Goal: Task Accomplishment & Management: Manage account settings

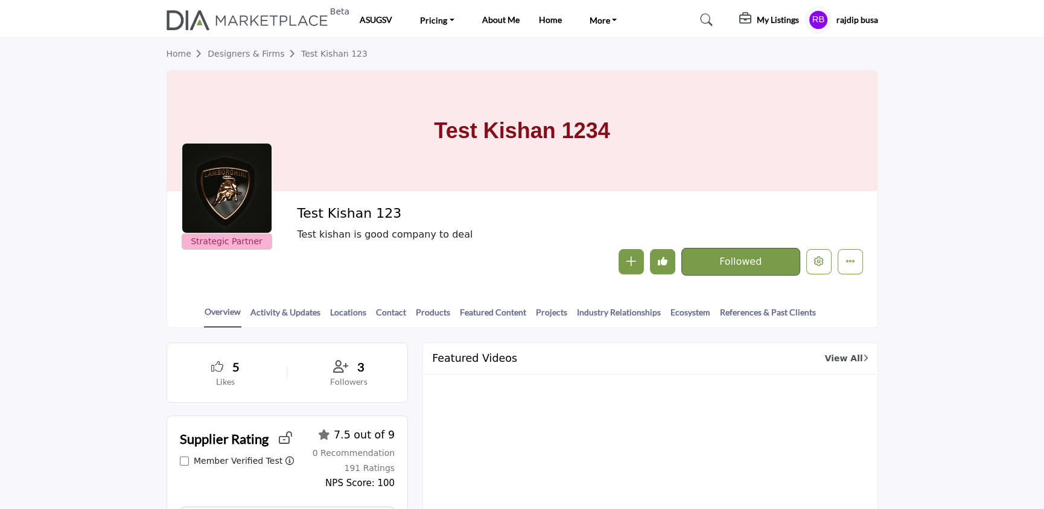
scroll to position [5, 0]
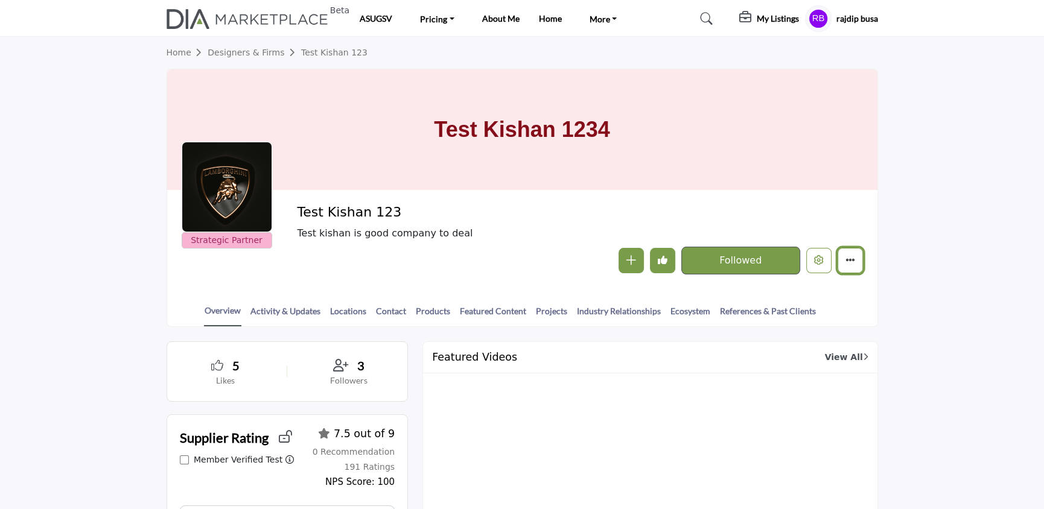
click at [852, 258] on icon "More details" at bounding box center [851, 260] width 10 height 10
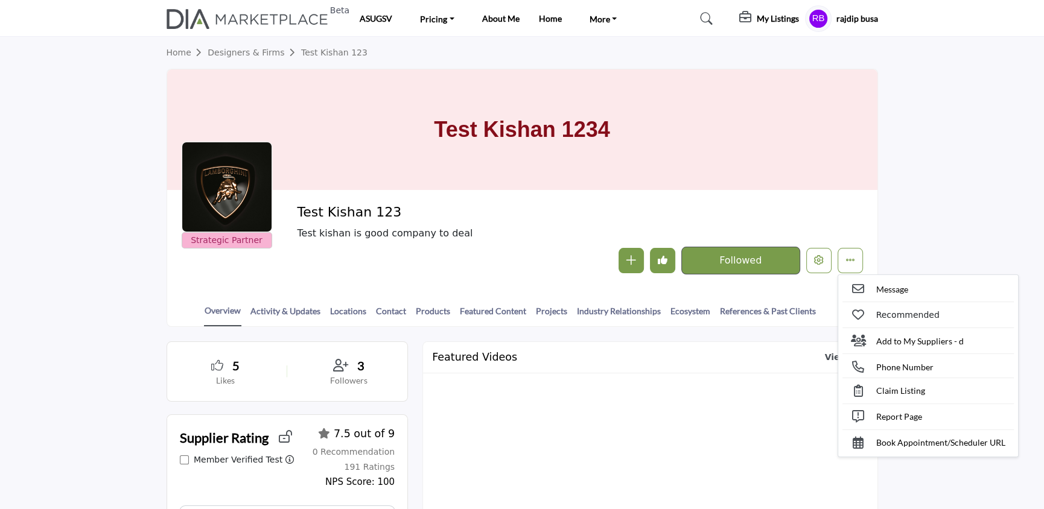
click at [919, 172] on section "Home Designers & Firms Test Kishan 123 Test [GEOGRAPHIC_DATA] 1234 Strategic Pa…" at bounding box center [522, 182] width 1044 height 290
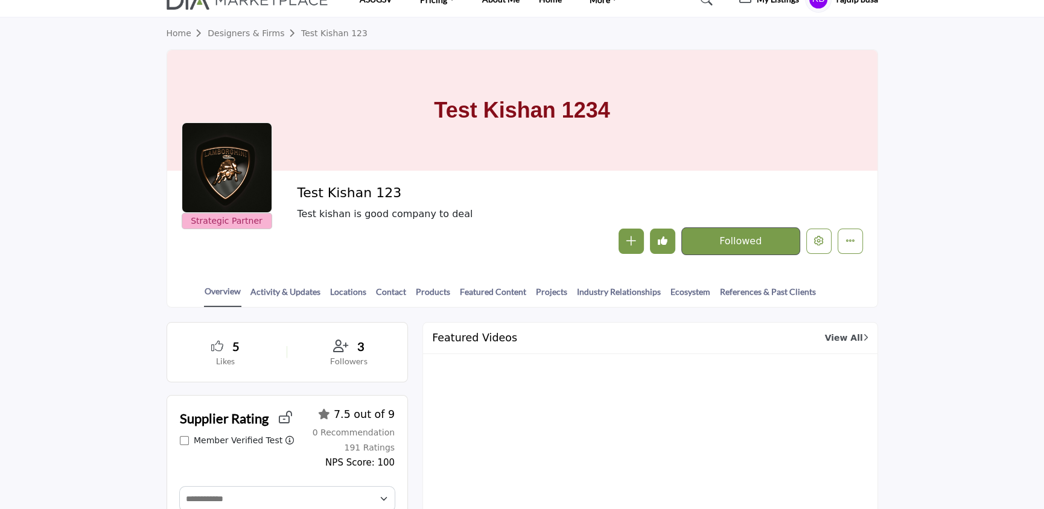
scroll to position [25, 0]
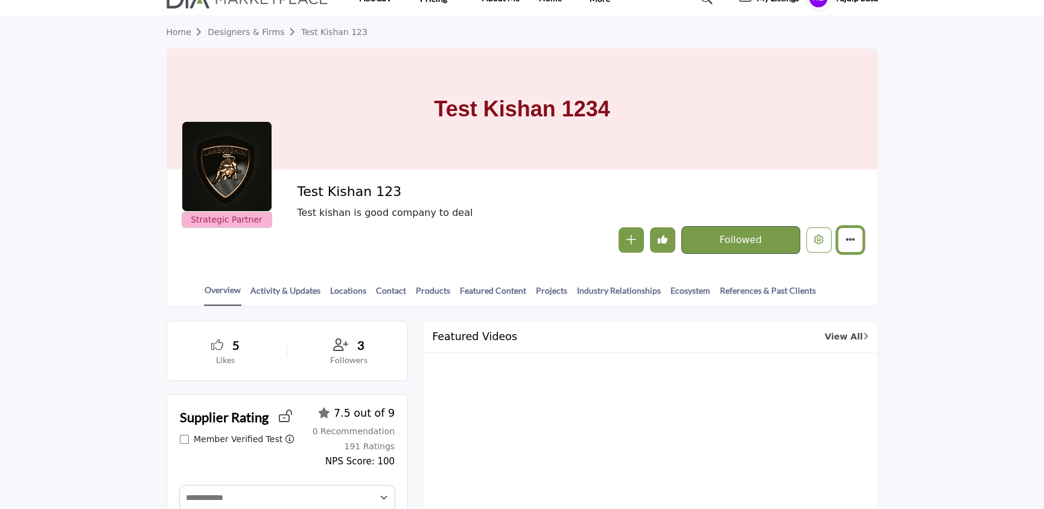
click at [848, 238] on icon "More details" at bounding box center [851, 240] width 10 height 10
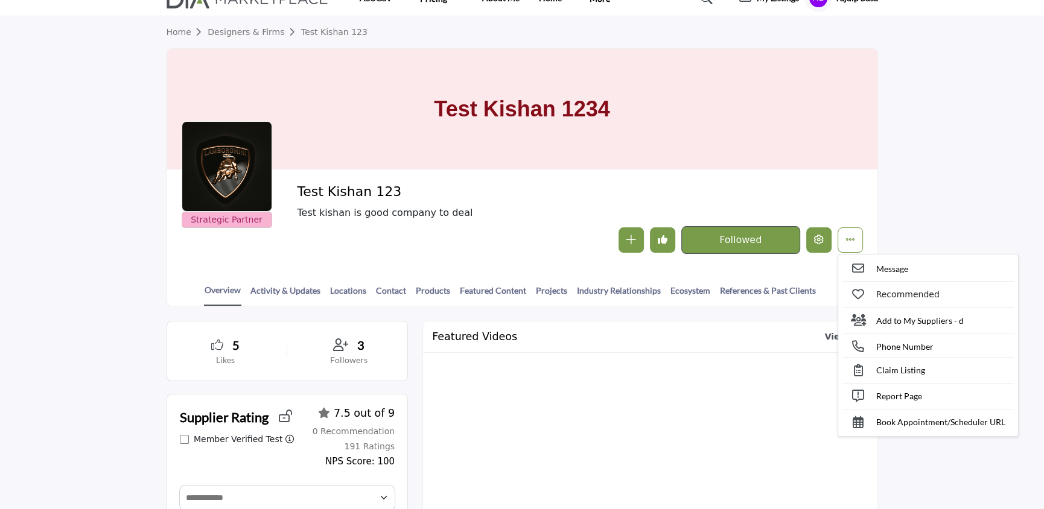
click at [817, 238] on icon "Edit company" at bounding box center [819, 240] width 10 height 10
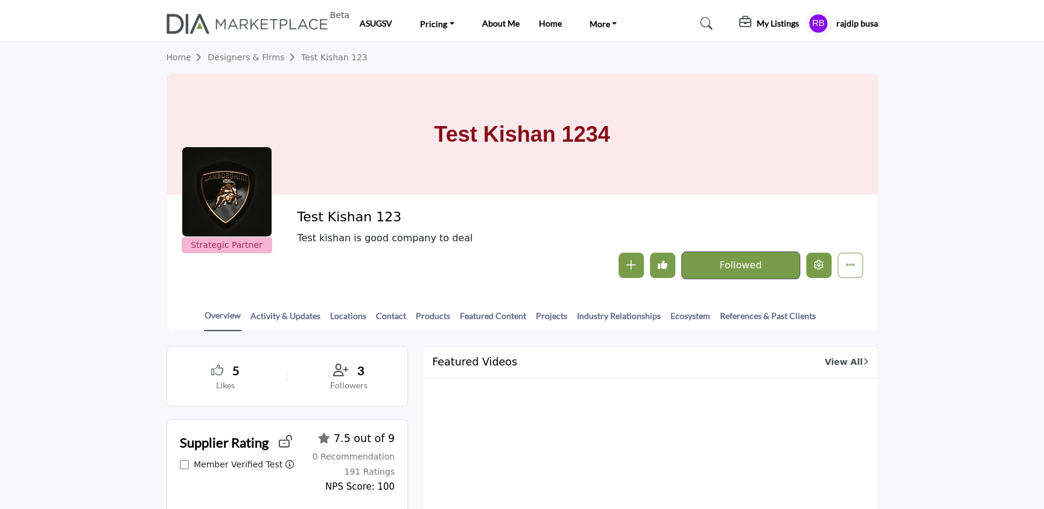
click at [817, 253] on button "Edit company" at bounding box center [818, 265] width 25 height 25
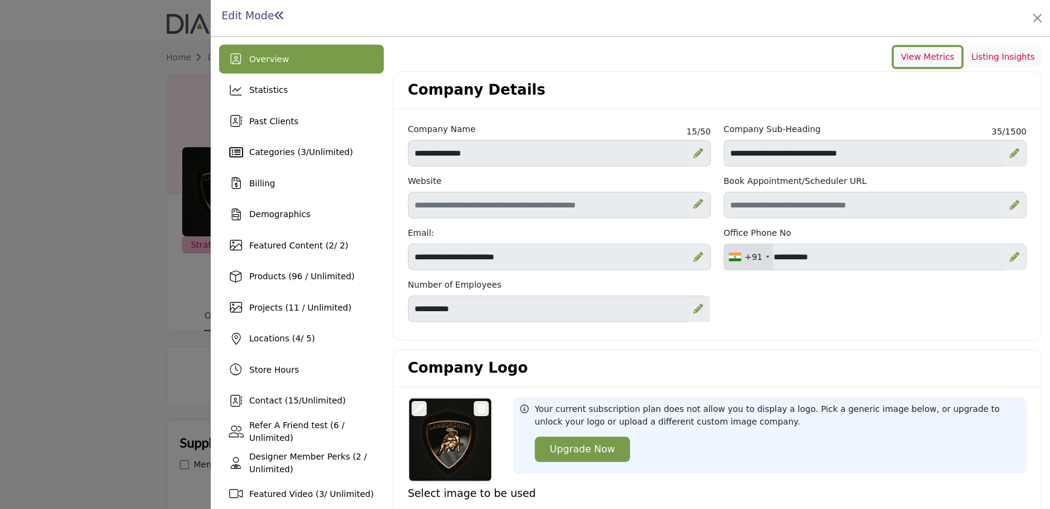
click at [936, 48] on button "View Metrics" at bounding box center [928, 57] width 68 height 21
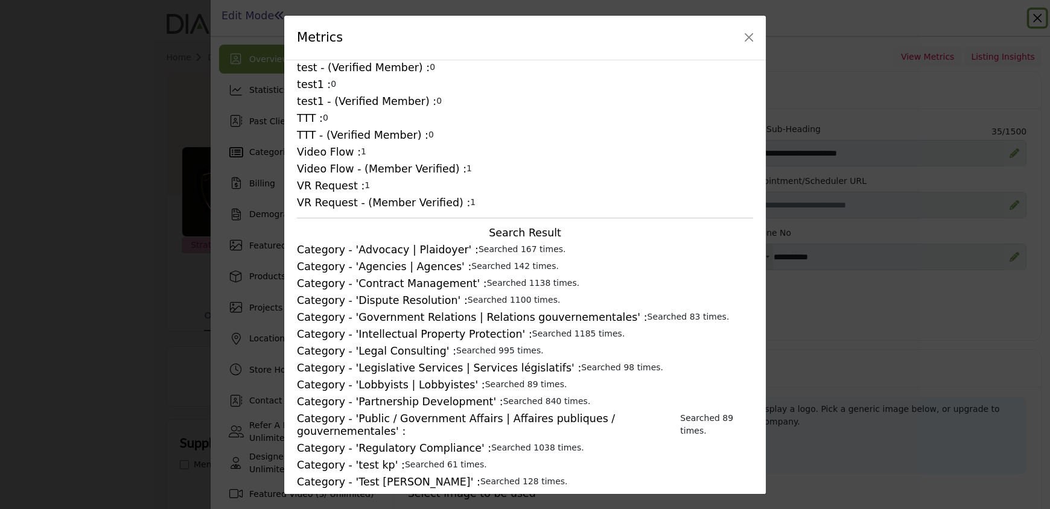
scroll to position [991, 0]
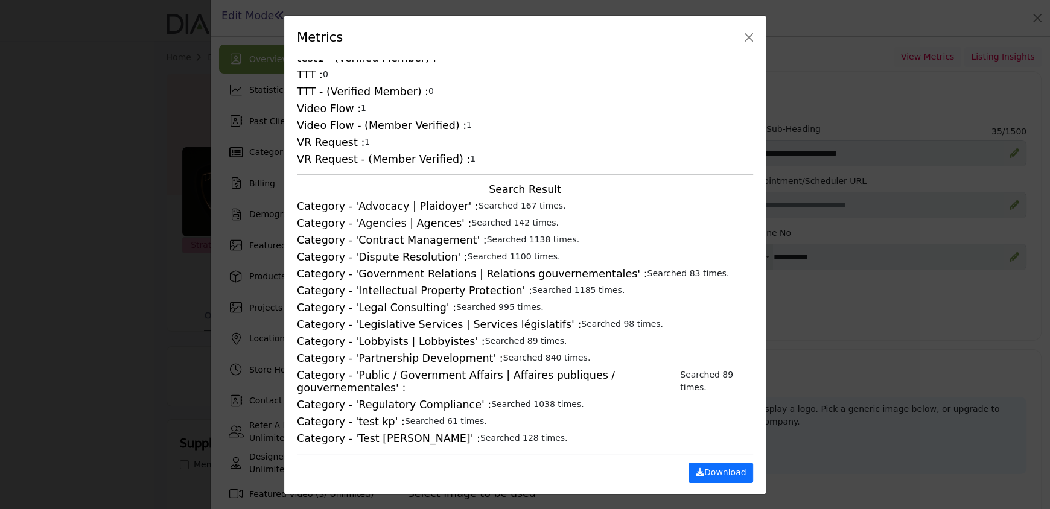
click at [541, 293] on span "Searched 1185 times." at bounding box center [578, 291] width 93 height 10
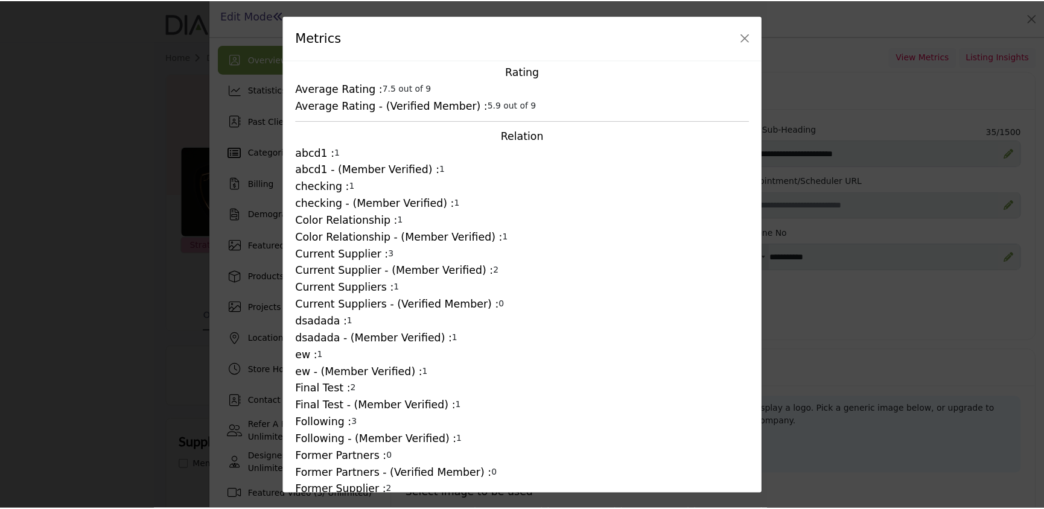
scroll to position [0, 0]
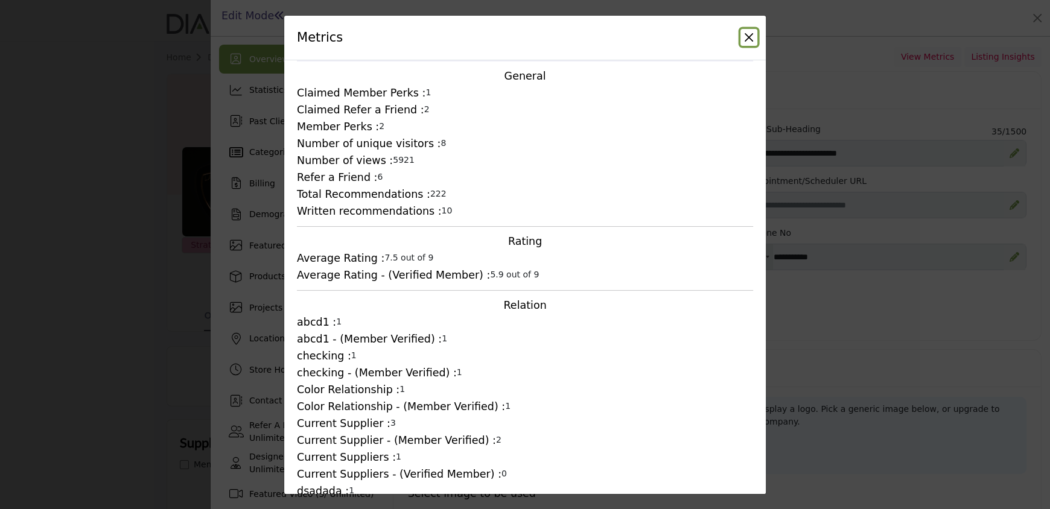
click at [749, 34] on button "Close" at bounding box center [749, 37] width 17 height 17
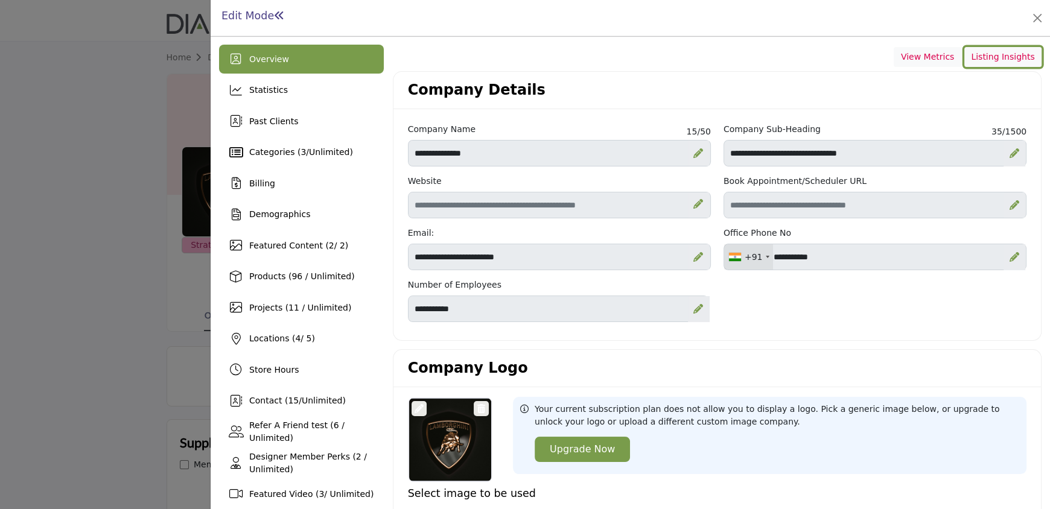
click at [998, 61] on button "Listing Insights" at bounding box center [1003, 57] width 77 height 21
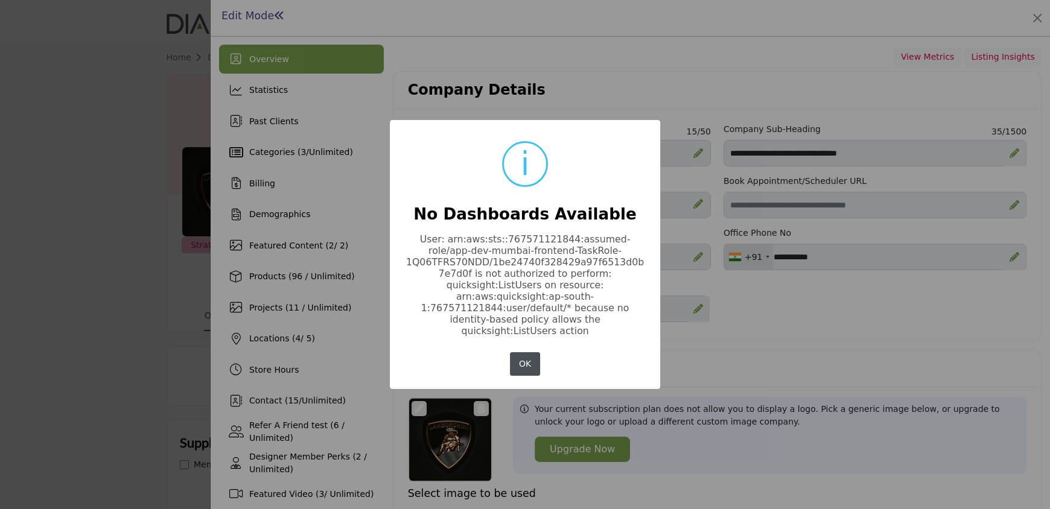
click at [529, 355] on button "OK" at bounding box center [525, 365] width 31 height 24
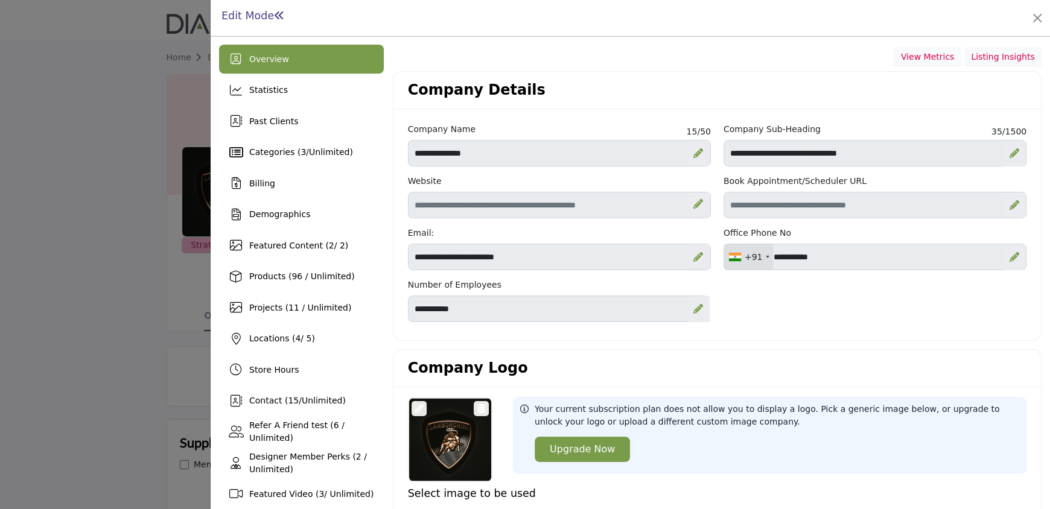
click at [196, 153] on div at bounding box center [525, 254] width 1050 height 509
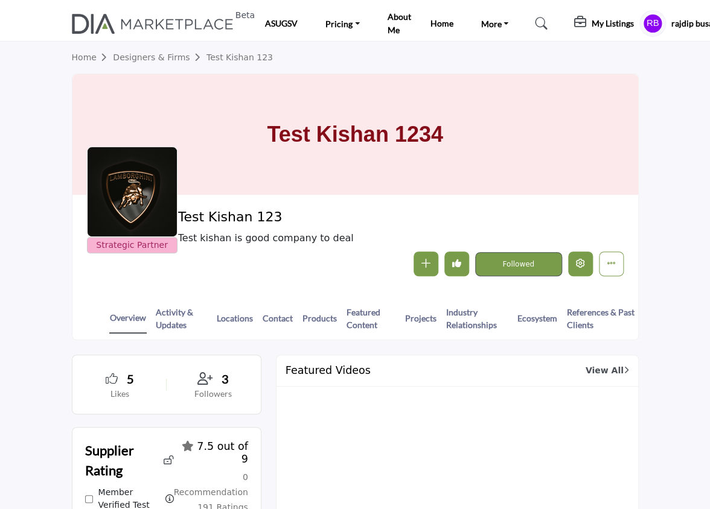
click at [573, 266] on button "Edit company" at bounding box center [580, 264] width 25 height 25
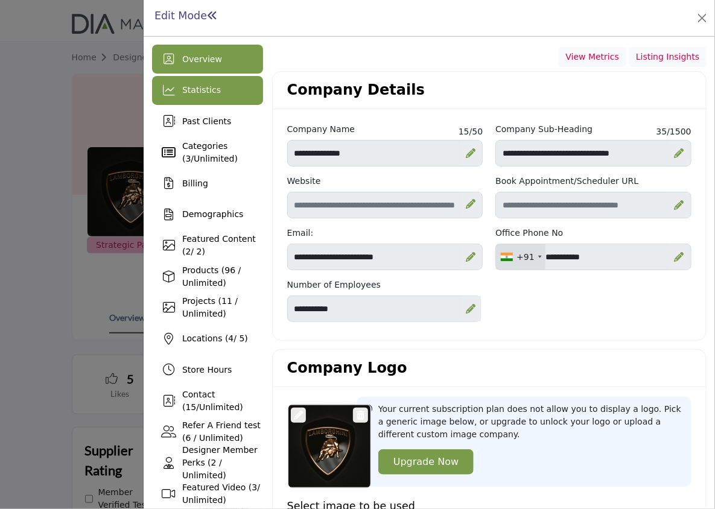
click at [216, 89] on div "Statistics" at bounding box center [207, 90] width 111 height 29
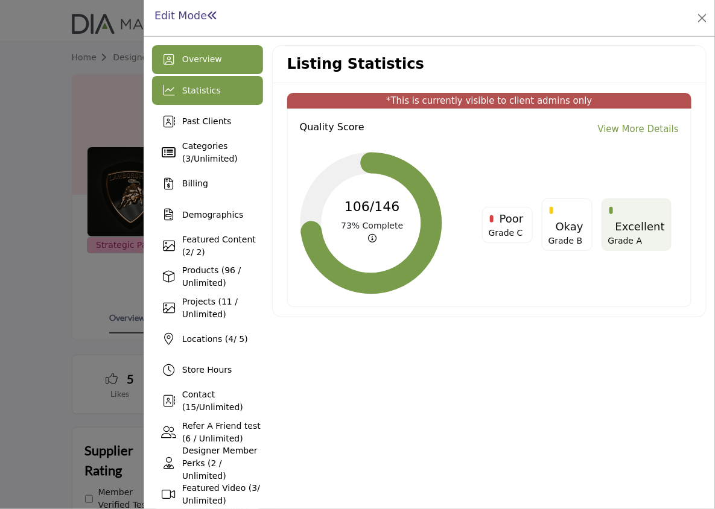
click at [214, 59] on span "Overview" at bounding box center [202, 59] width 40 height 10
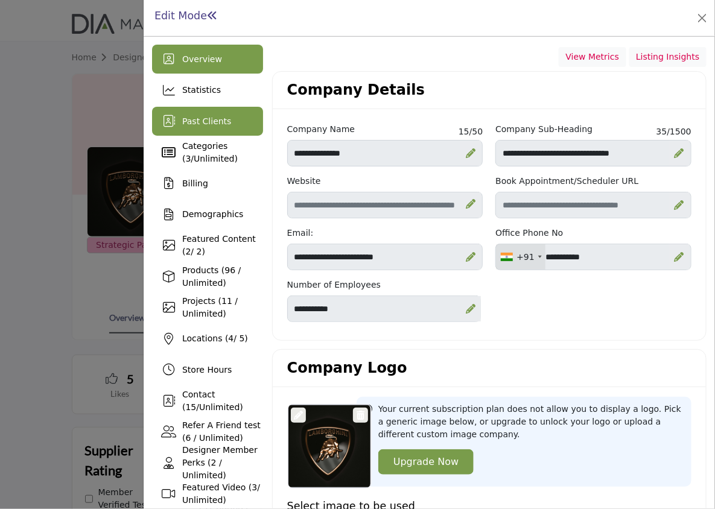
click at [211, 118] on span "Past Clients" at bounding box center [206, 122] width 49 height 10
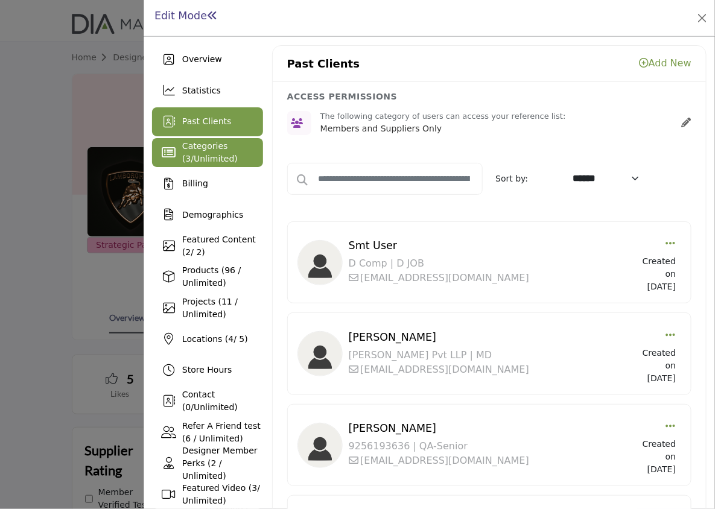
click at [214, 148] on span "Categories ( 3 / Unlimited )" at bounding box center [210, 152] width 56 height 22
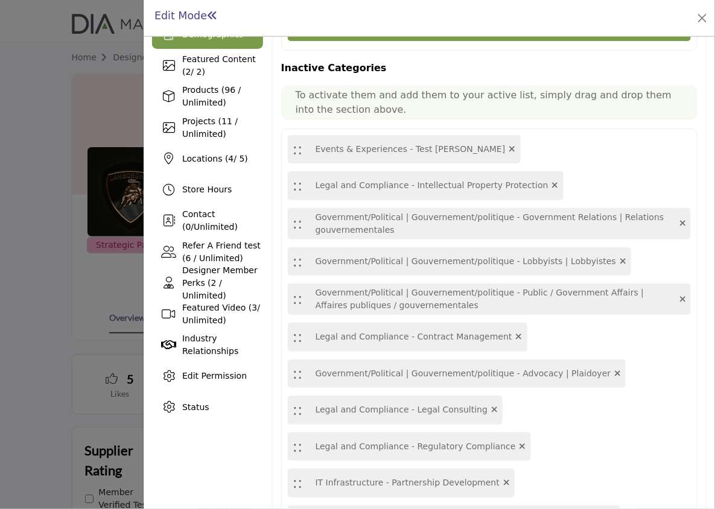
scroll to position [180, 0]
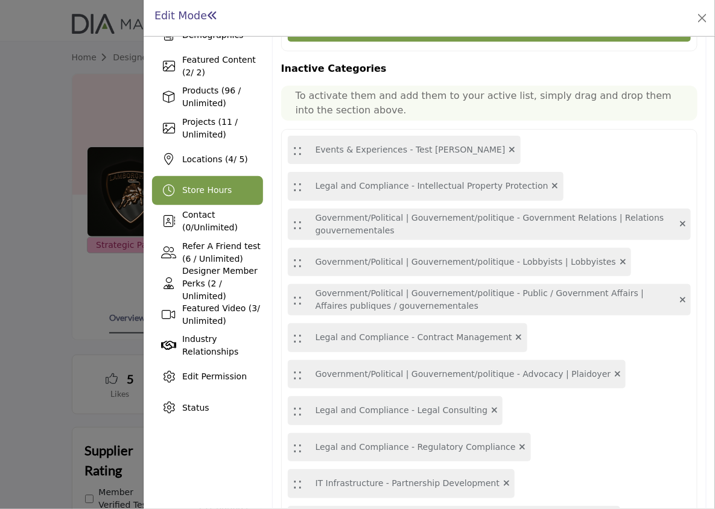
click at [203, 198] on div "Store Hours" at bounding box center [207, 190] width 111 height 29
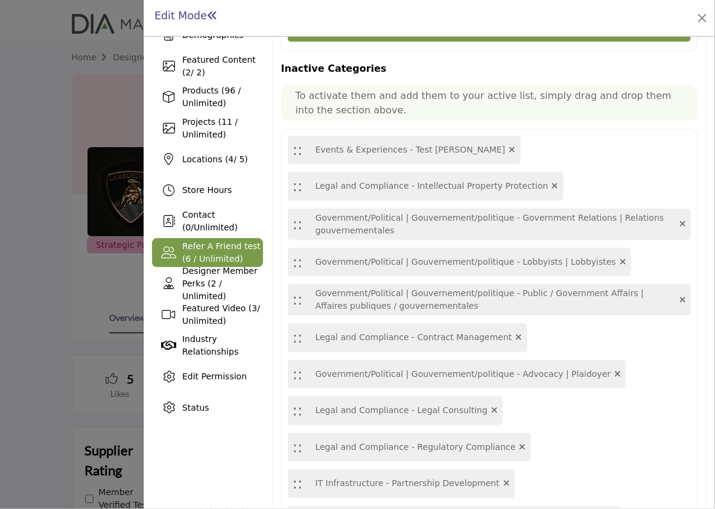
scroll to position [101, 0]
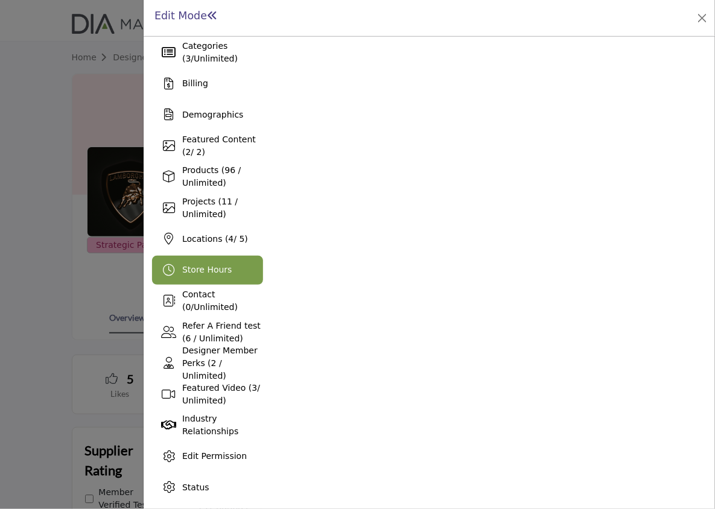
scroll to position [98, 0]
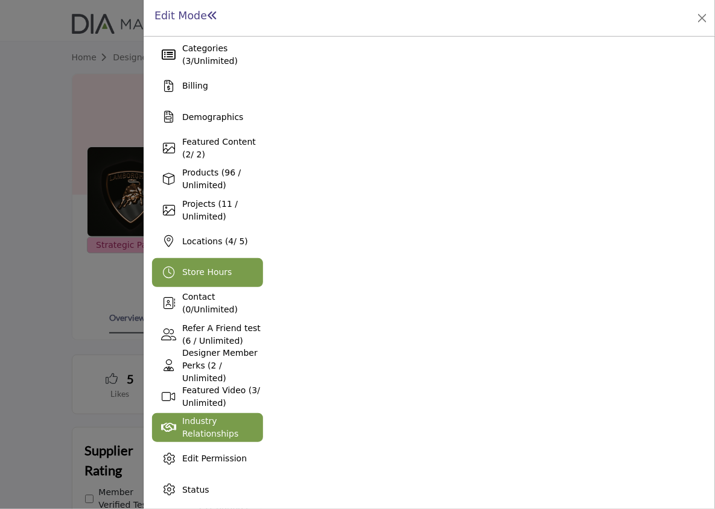
click at [205, 434] on span "Industry Relationships" at bounding box center [210, 428] width 56 height 22
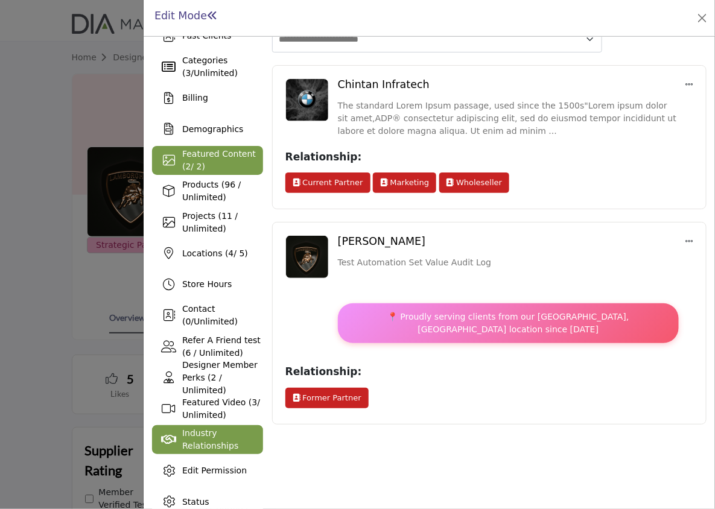
scroll to position [85, 0]
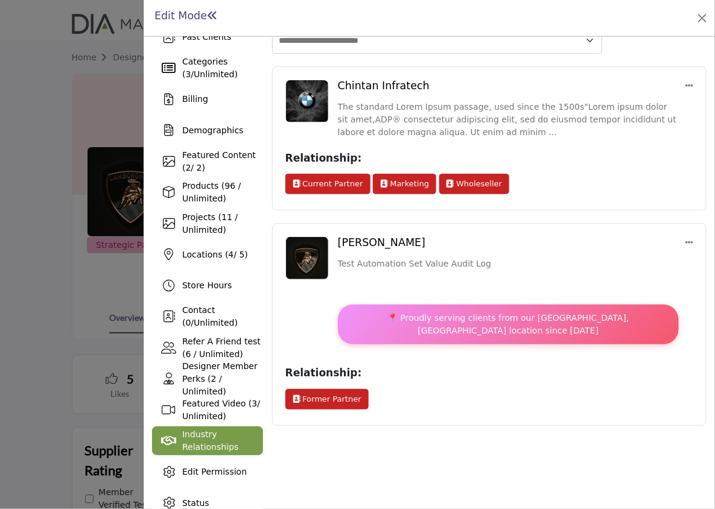
click at [685, 238] on icon at bounding box center [689, 242] width 8 height 8
click at [582, 396] on div "**********" at bounding box center [489, 240] width 435 height 558
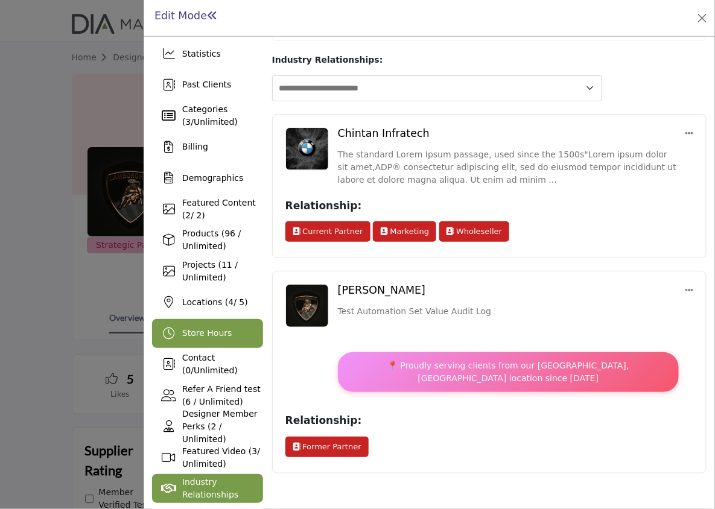
scroll to position [101, 0]
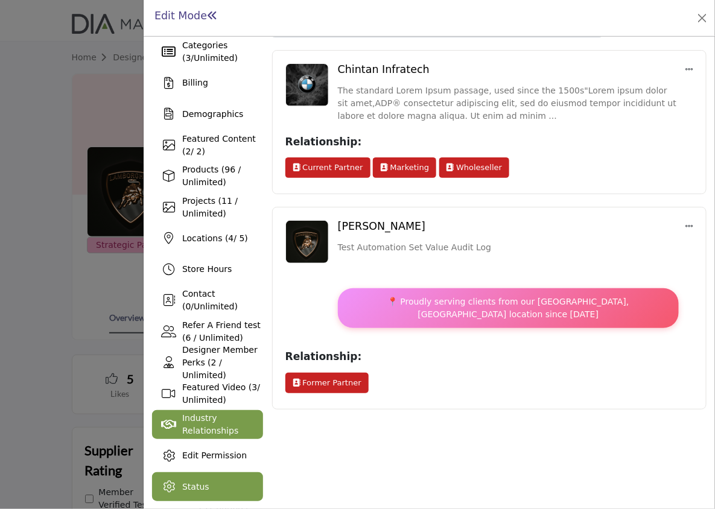
click at [214, 481] on div "Status" at bounding box center [207, 487] width 111 height 29
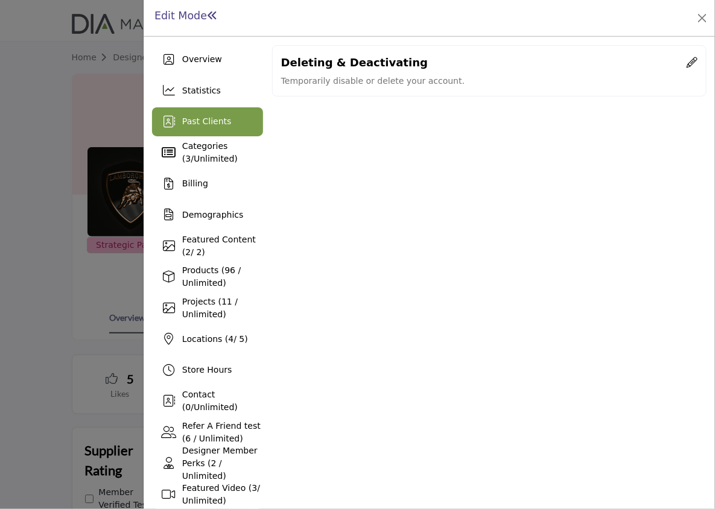
scroll to position [4, 0]
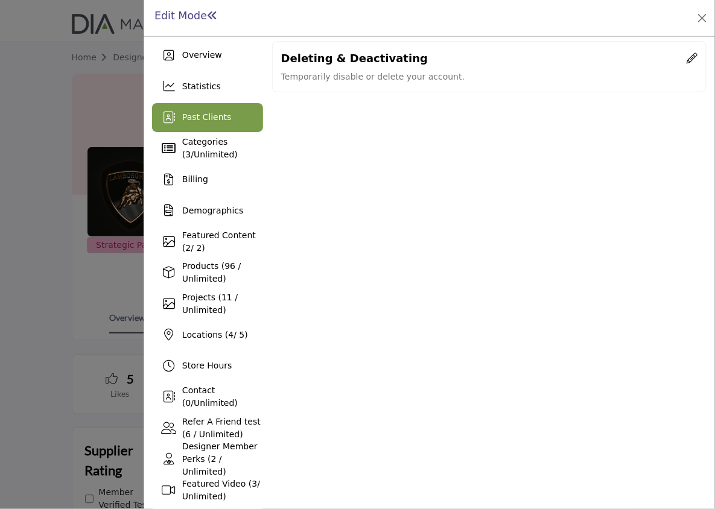
click at [203, 132] on div "Past Clients" at bounding box center [207, 117] width 111 height 29
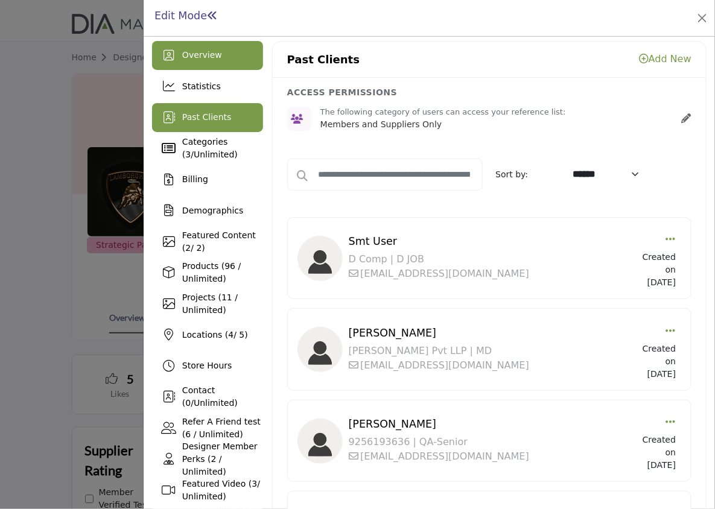
click at [214, 56] on span "Overview" at bounding box center [202, 55] width 40 height 10
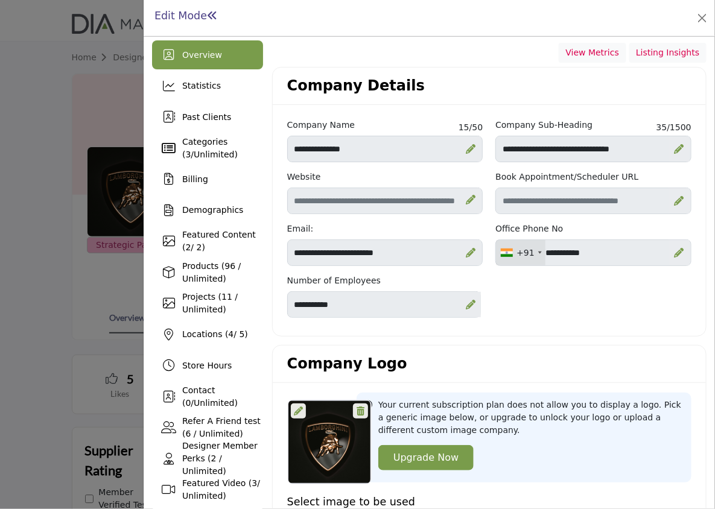
click at [202, 55] on span "Overview" at bounding box center [202, 55] width 40 height 10
click at [203, 74] on div "Statistics" at bounding box center [207, 86] width 111 height 29
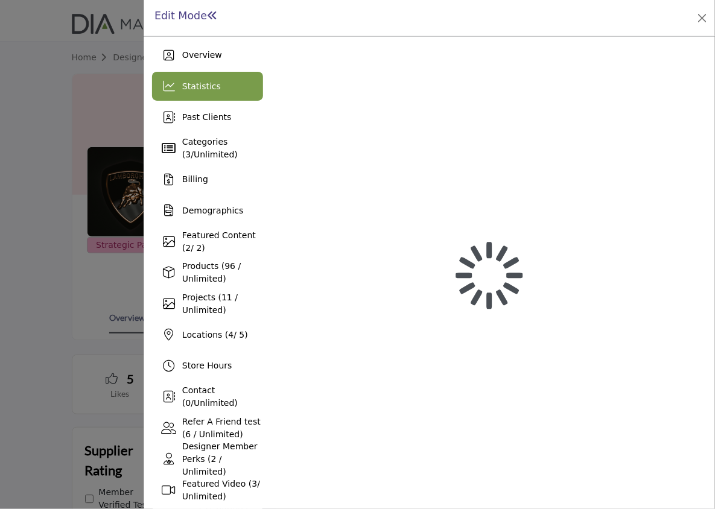
click at [208, 102] on div "Overview Statistics Past Clients Categories ( 3 / Unlimited ) Billing Demograph…" at bounding box center [207, 320] width 111 height 558
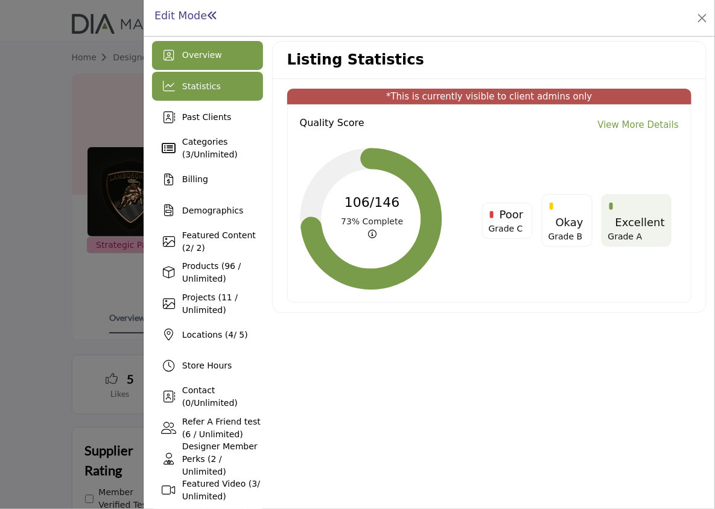
click at [203, 51] on span "Overview" at bounding box center [202, 55] width 40 height 10
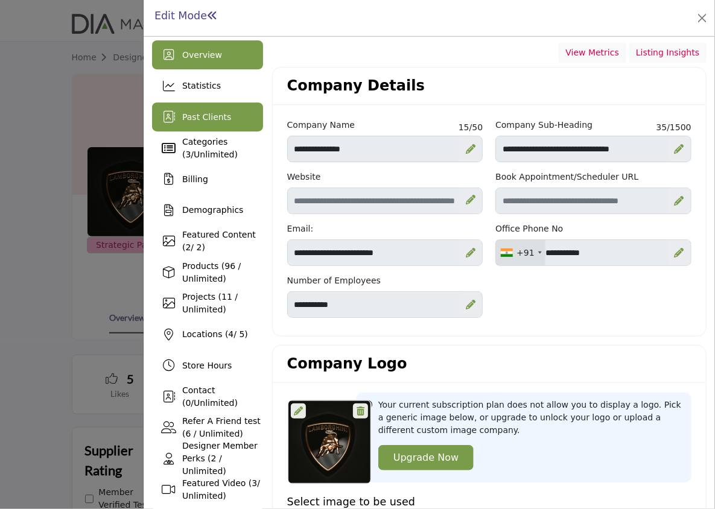
click at [209, 118] on span "Past Clients" at bounding box center [206, 117] width 49 height 10
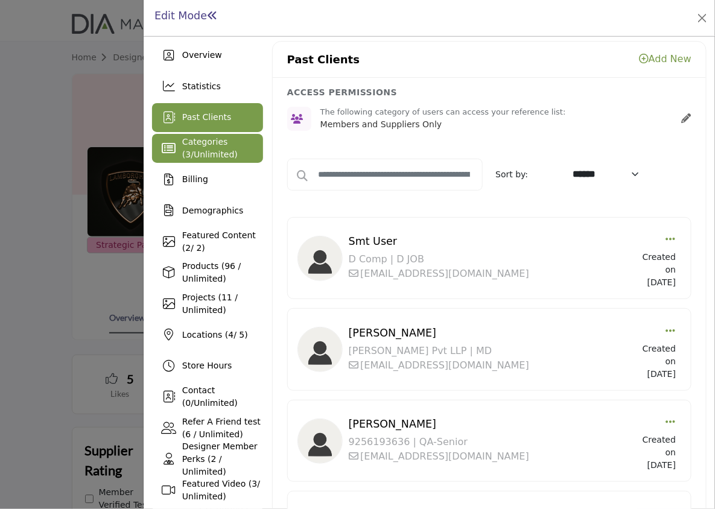
click at [218, 144] on span "Categories ( 3 / Unlimited )" at bounding box center [210, 148] width 56 height 22
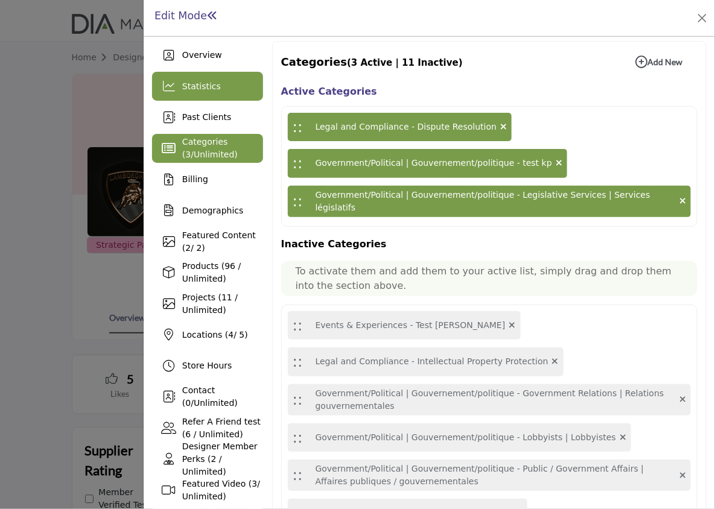
click at [215, 77] on div "Statistics" at bounding box center [207, 86] width 111 height 29
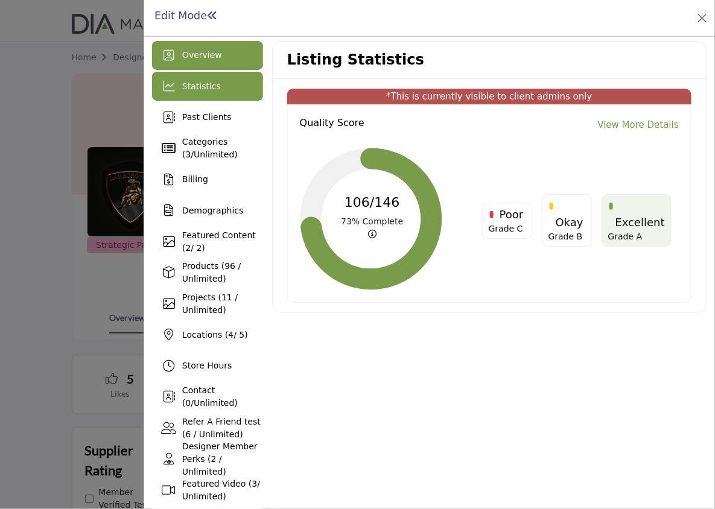
click at [210, 68] on div "Overview" at bounding box center [207, 55] width 111 height 29
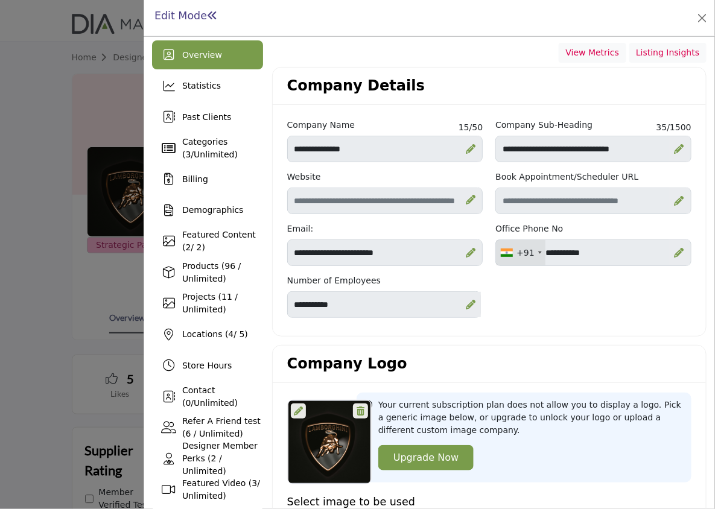
click at [480, 55] on div "View Metrics Listing Insights" at bounding box center [489, 53] width 435 height 21
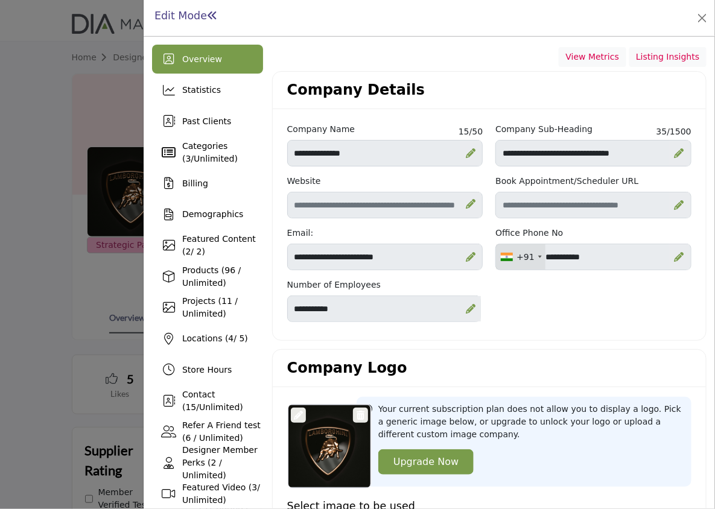
scroll to position [4, 0]
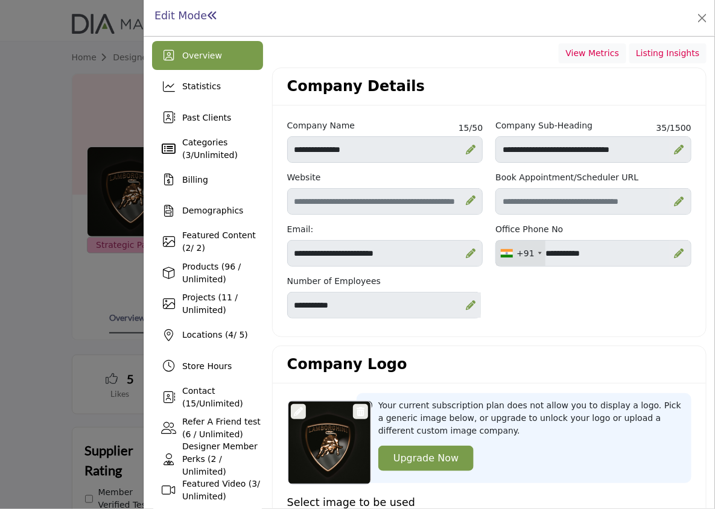
click at [550, 325] on div "**********" at bounding box center [489, 224] width 417 height 208
click at [278, 301] on div "**********" at bounding box center [489, 223] width 433 height 227
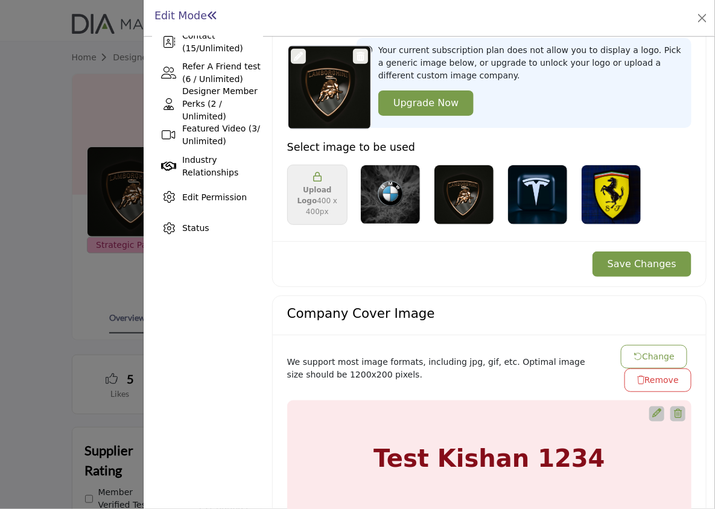
scroll to position [377, 0]
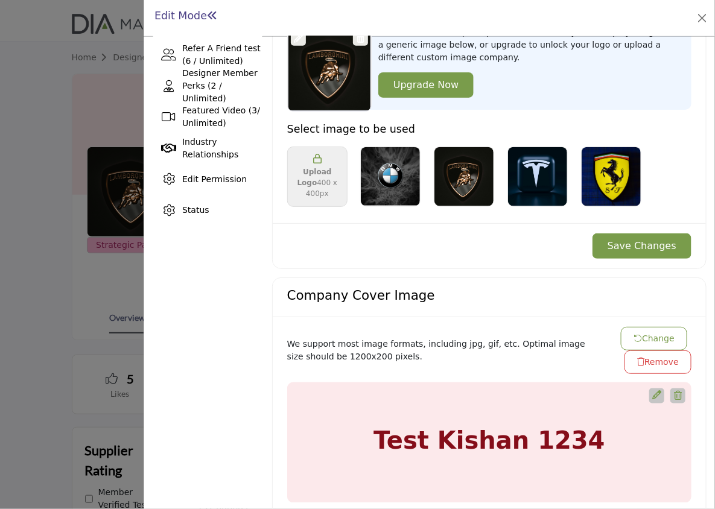
drag, startPoint x: 463, startPoint y: 97, endPoint x: 519, endPoint y: 65, distance: 64.6
click at [519, 65] on div "Your current subscription plan does not allow you to display a logo. Pick a gen…" at bounding box center [531, 65] width 306 height 78
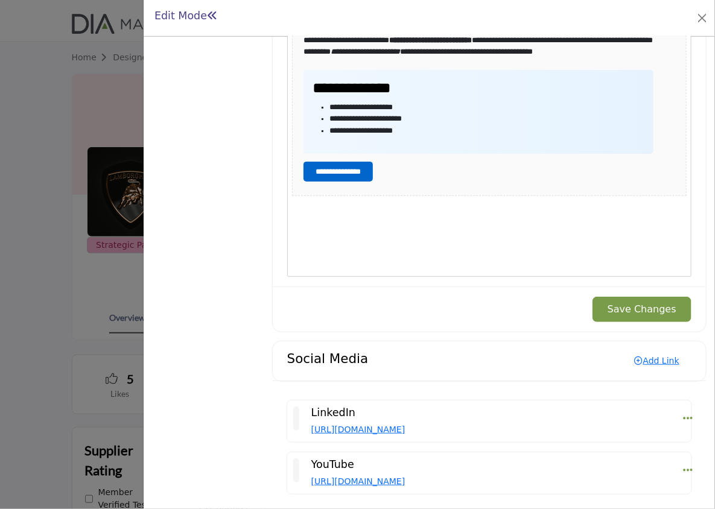
scroll to position [1432, 0]
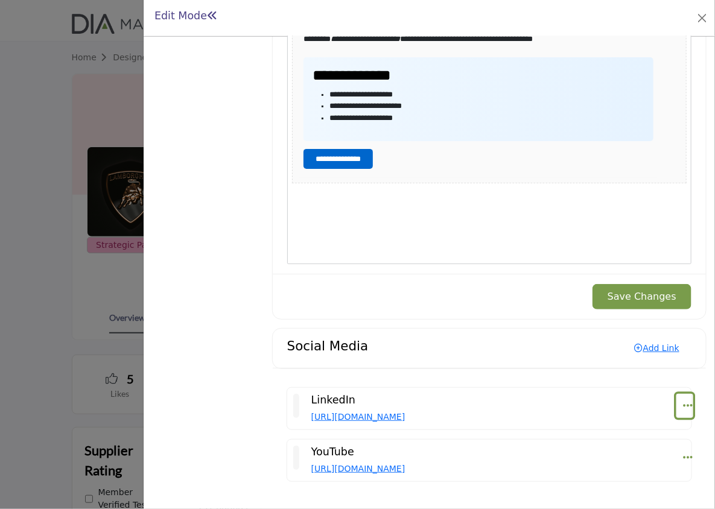
click at [683, 409] on icon "Select Dropdown Options" at bounding box center [688, 405] width 10 height 11
click at [631, 400] on h5 "LinkedIn" at bounding box center [487, 400] width 353 height 13
click at [685, 454] on icon "Select Dropdown Options" at bounding box center [688, 457] width 10 height 11
click at [628, 476] on p "[URL][DOMAIN_NAME]" at bounding box center [487, 469] width 353 height 13
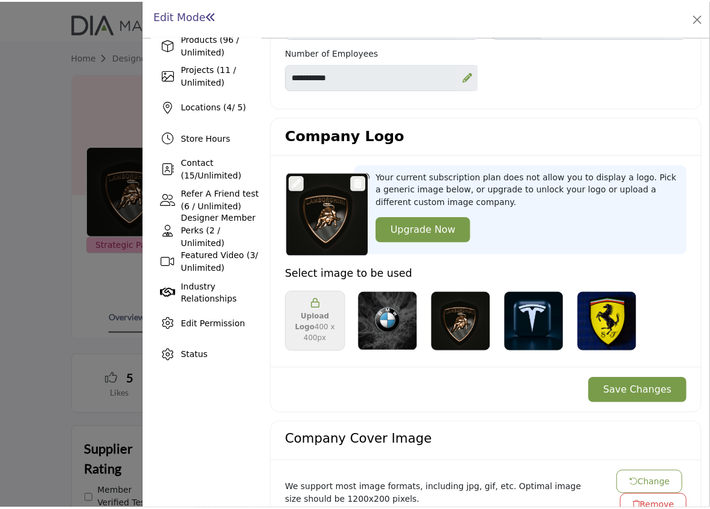
scroll to position [232, 0]
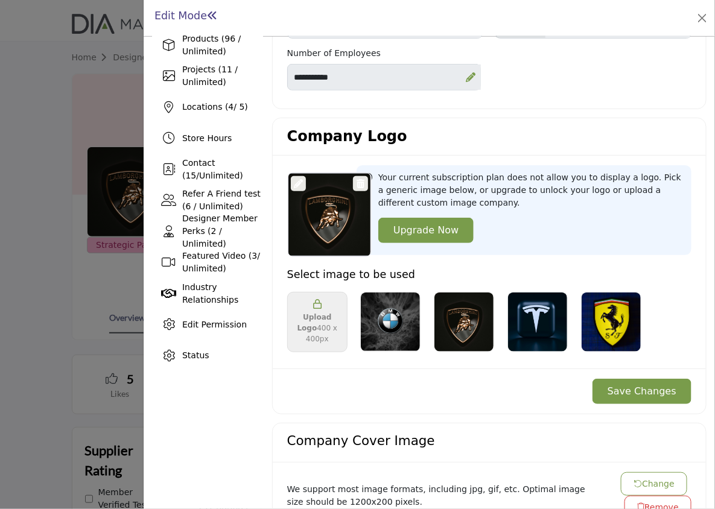
click at [326, 319] on span "Upload Logo 400 x 400px" at bounding box center [317, 328] width 49 height 33
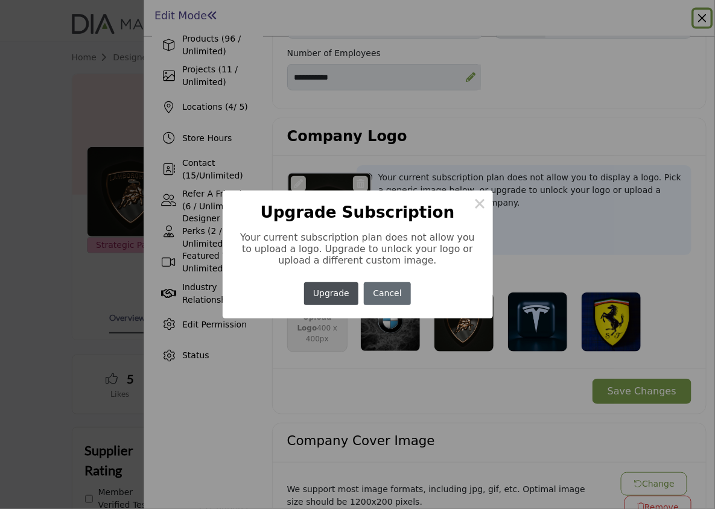
click at [396, 294] on button "Cancel" at bounding box center [387, 295] width 47 height 24
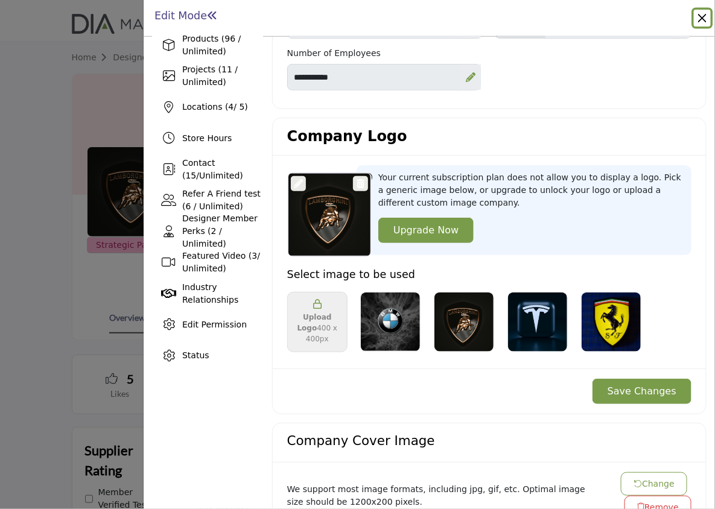
click at [704, 15] on button "Close" at bounding box center [702, 18] width 17 height 17
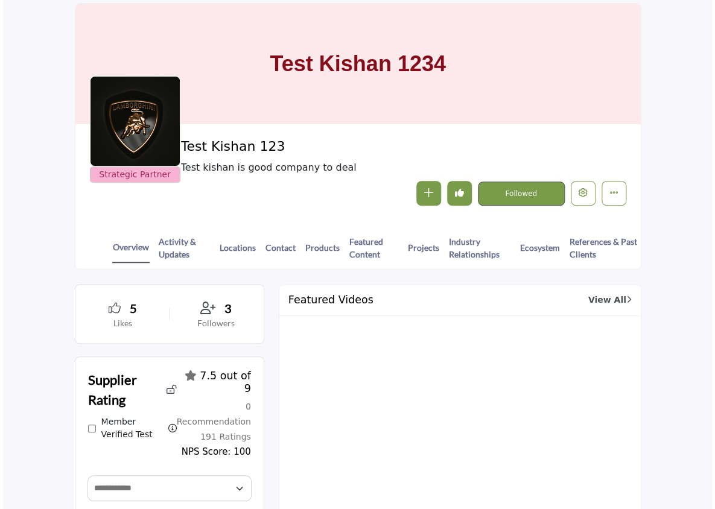
scroll to position [77, 0]
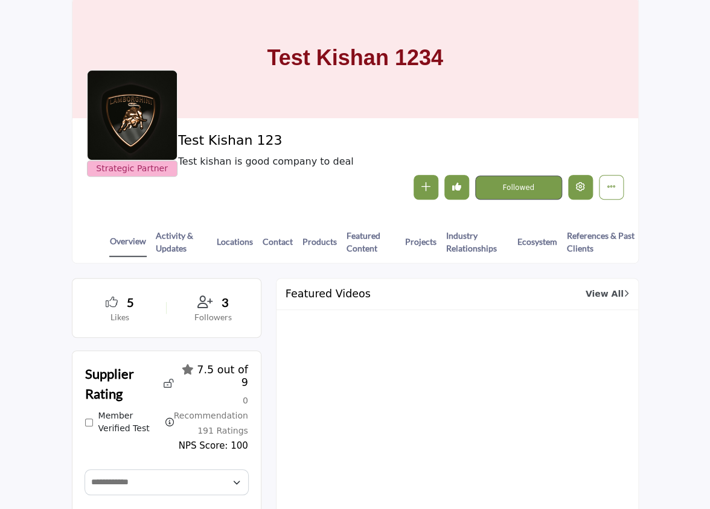
click at [585, 191] on button "Edit company" at bounding box center [580, 187] width 25 height 25
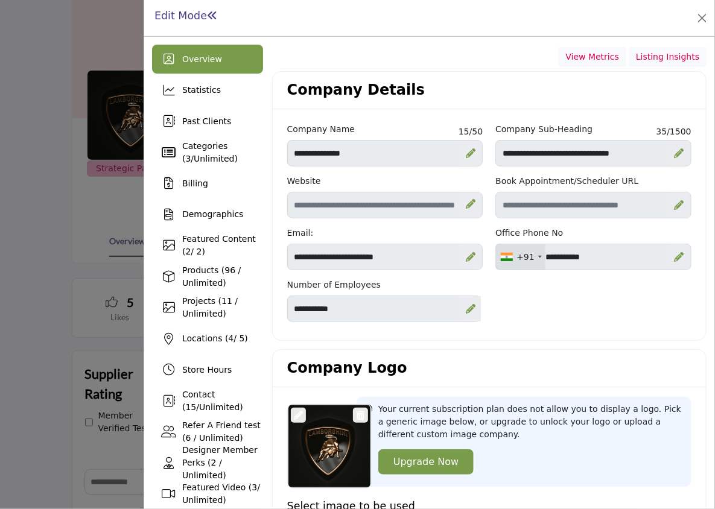
click at [527, 258] on div "+91" at bounding box center [526, 257] width 18 height 13
click at [526, 254] on div "+91" at bounding box center [526, 257] width 18 height 13
click at [526, 258] on div "+91" at bounding box center [526, 257] width 18 height 13
click at [631, 63] on div "View Metrics Listing Insights" at bounding box center [489, 57] width 435 height 21
drag, startPoint x: 631, startPoint y: 59, endPoint x: 703, endPoint y: 60, distance: 72.4
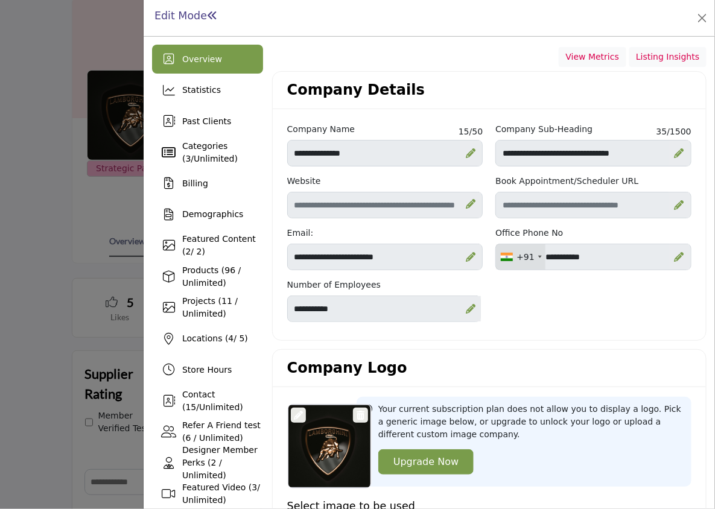
click at [703, 60] on div "Overview Statistics Past Clients Categories ( 3 / Unlimited ) 2" at bounding box center [430, 272] width 572 height 473
drag, startPoint x: 703, startPoint y: 60, endPoint x: 560, endPoint y: 50, distance: 144.0
click at [560, 50] on div "Overview Statistics Past Clients Categories ( 3 / Unlimited ) 2" at bounding box center [430, 272] width 572 height 473
drag, startPoint x: 560, startPoint y: 50, endPoint x: 617, endPoint y: 86, distance: 67.8
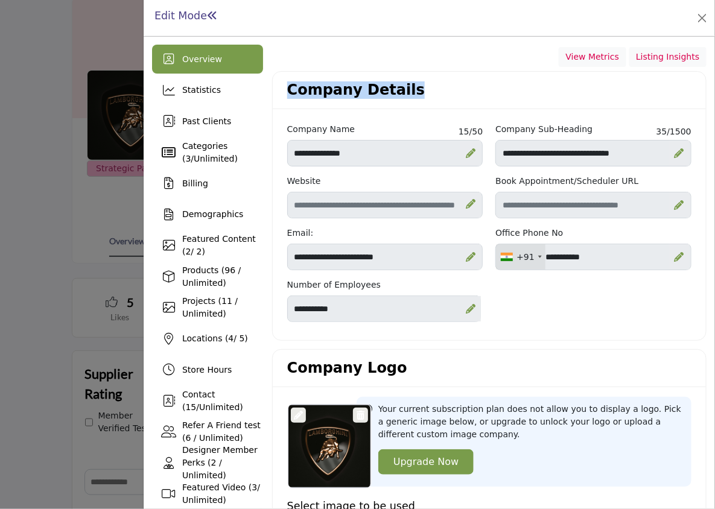
click at [617, 86] on div "Company Details" at bounding box center [489, 90] width 433 height 37
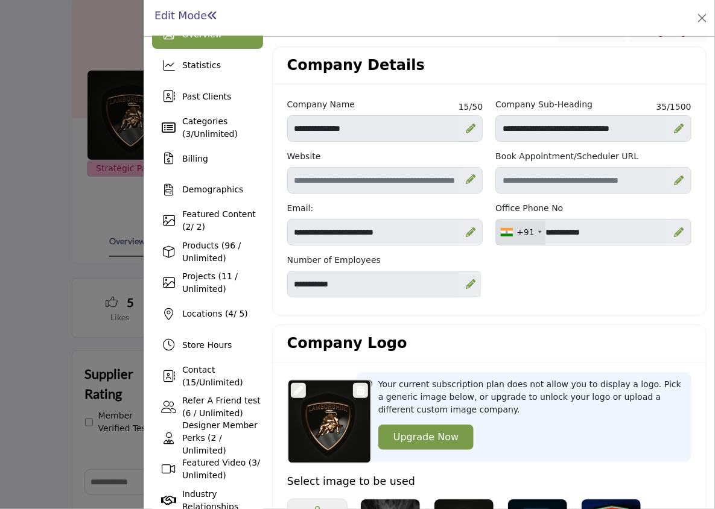
scroll to position [27, 0]
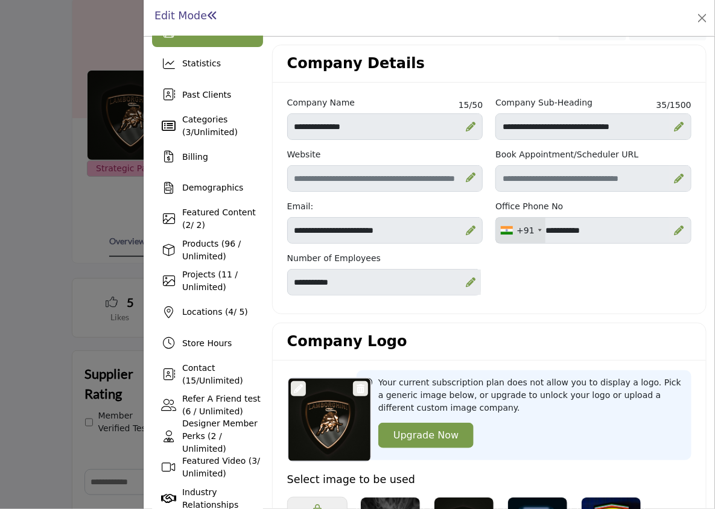
click at [432, 65] on div "Company Details" at bounding box center [489, 63] width 433 height 37
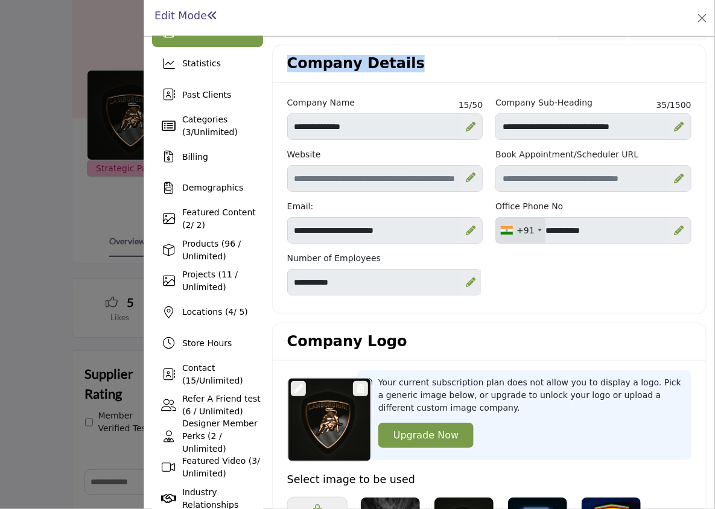
scroll to position [0, 0]
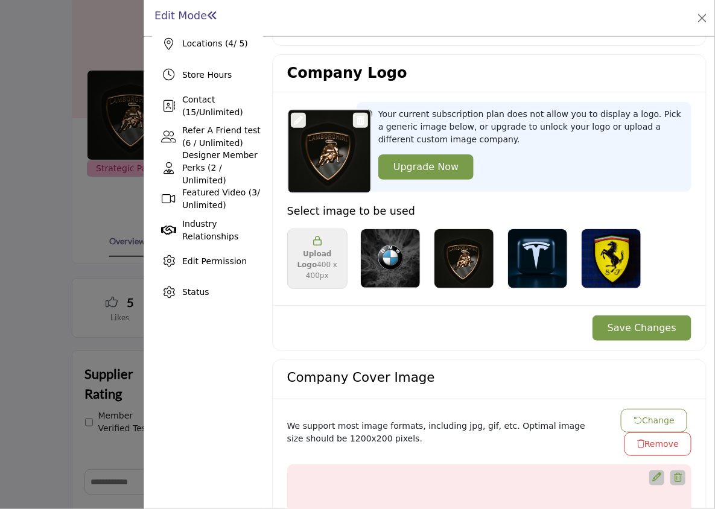
scroll to position [295, 0]
click at [372, 70] on h3 "Company Logo" at bounding box center [347, 74] width 120 height 18
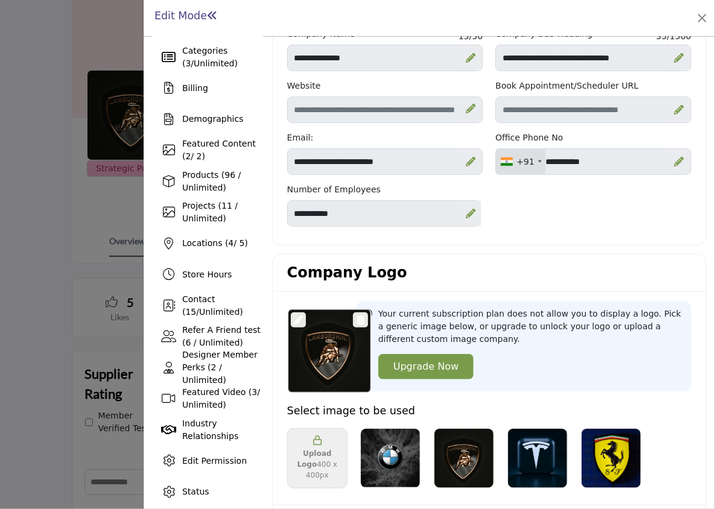
scroll to position [0, 0]
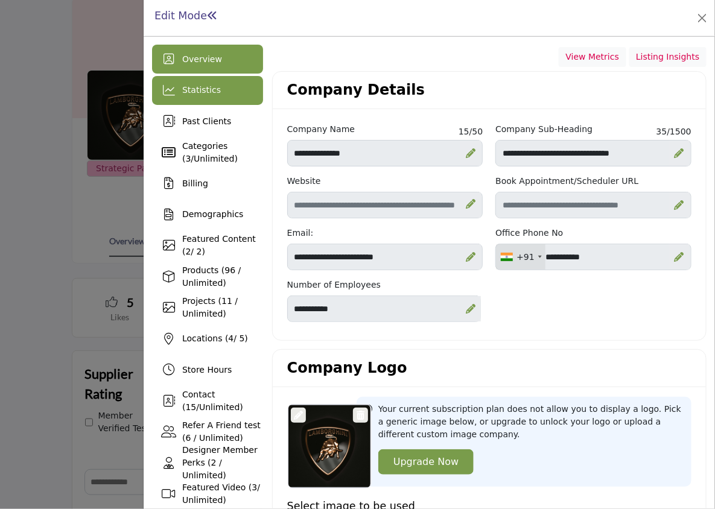
click at [214, 96] on div "Statistics" at bounding box center [201, 90] width 39 height 13
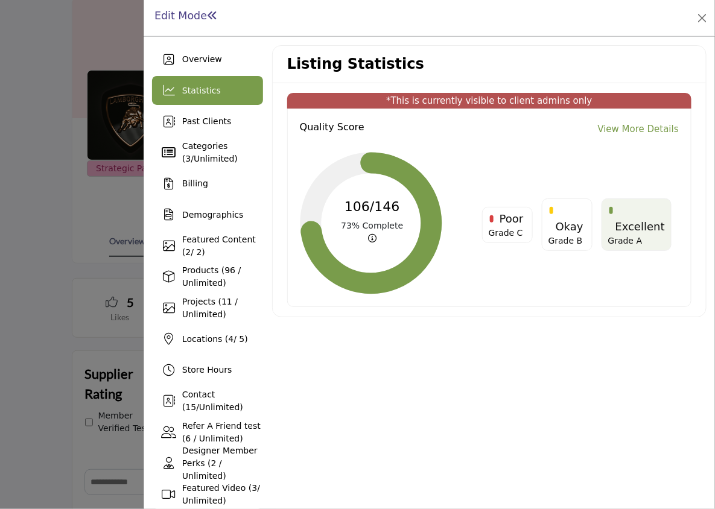
click at [630, 129] on link "View More Details" at bounding box center [638, 130] width 81 height 14
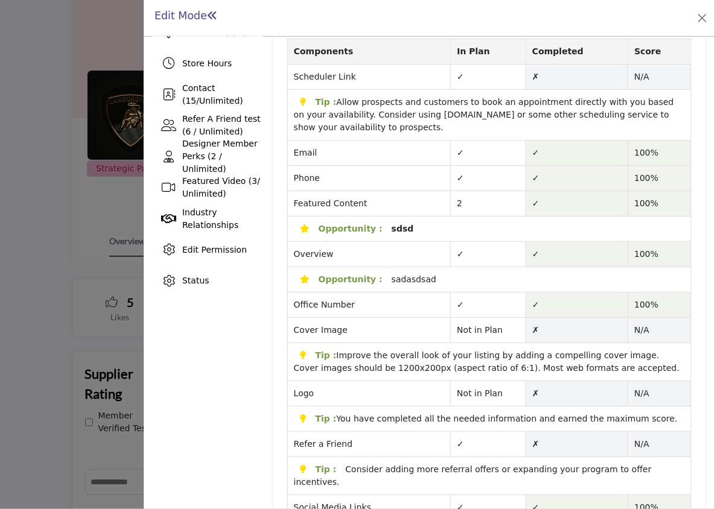
scroll to position [307, 0]
click at [639, 202] on span "100%" at bounding box center [646, 203] width 24 height 10
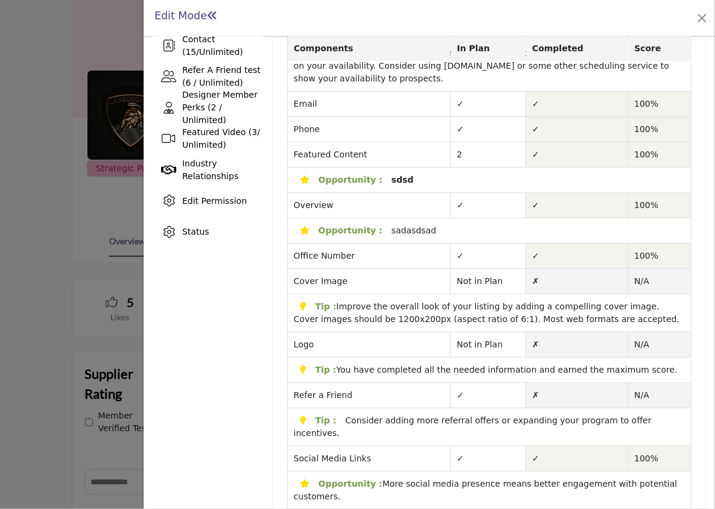
scroll to position [357, 0]
click at [468, 278] on span "Not in Plan" at bounding box center [480, 280] width 46 height 10
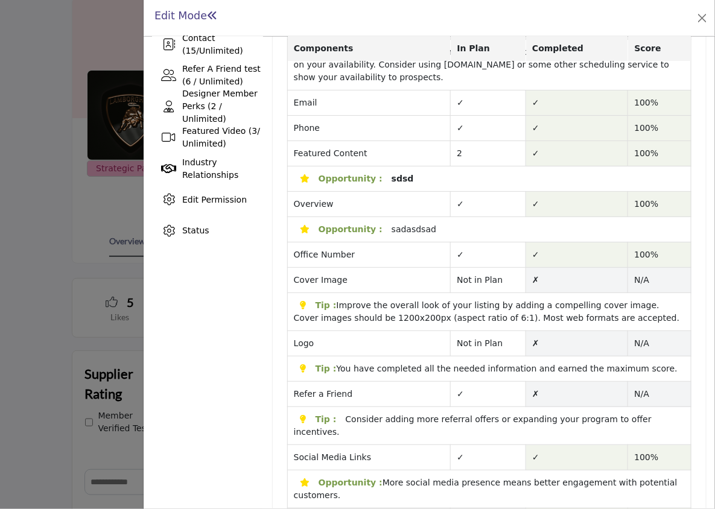
click at [468, 278] on span "Not in Plan" at bounding box center [480, 280] width 46 height 10
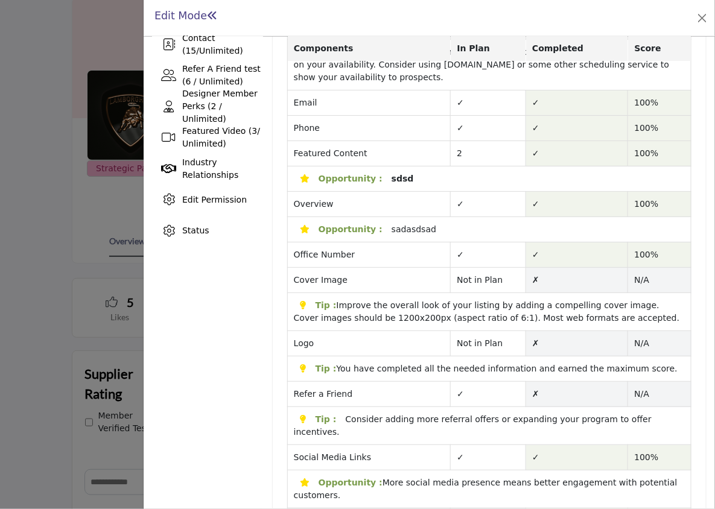
click at [468, 278] on span "Not in Plan" at bounding box center [480, 280] width 46 height 10
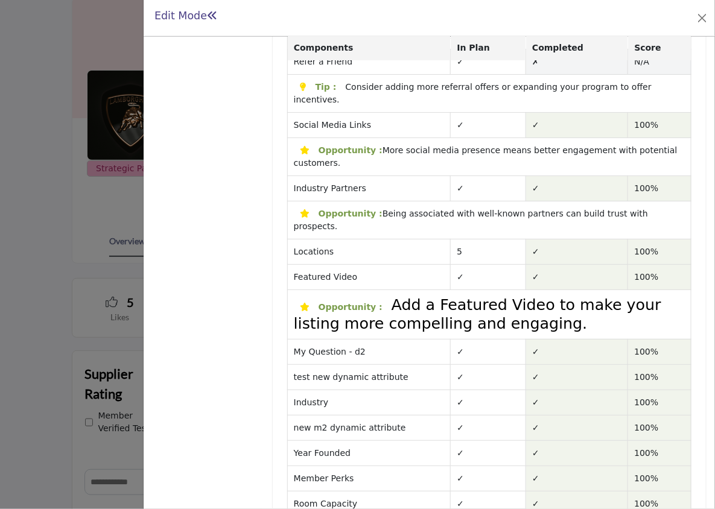
scroll to position [696, 0]
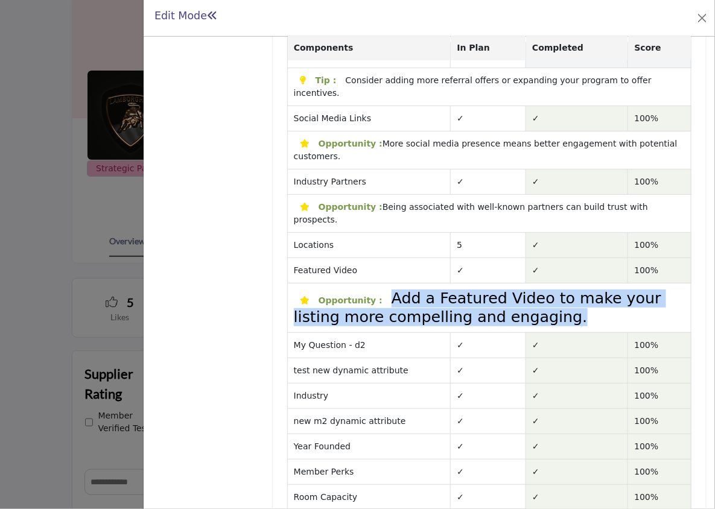
drag, startPoint x: 525, startPoint y: 275, endPoint x: 380, endPoint y: 261, distance: 145.5
click at [380, 296] on div "Opportunity : Add a Featured Video to make your listing more compelling and eng…" at bounding box center [474, 310] width 374 height 28
click at [380, 290] on h3 "Add a Featured Video to make your listing more compelling and engaging." at bounding box center [478, 308] width 368 height 36
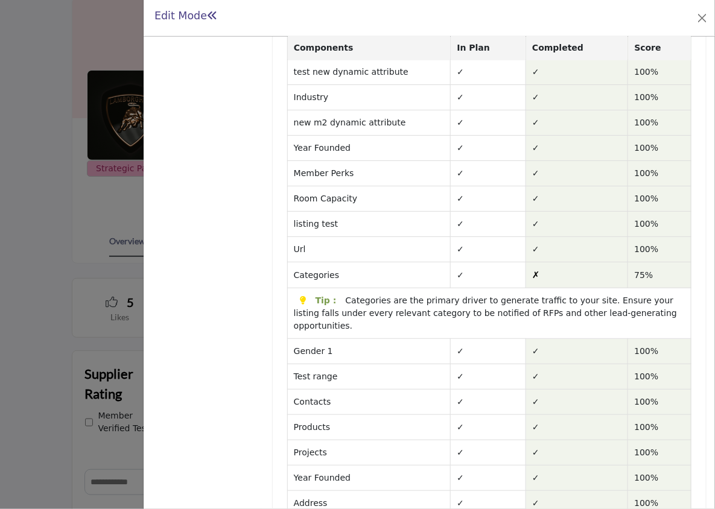
scroll to position [994, 0]
click at [380, 296] on p "Categories are the primary driver to generate traffic to your site. Ensure your…" at bounding box center [485, 313] width 383 height 35
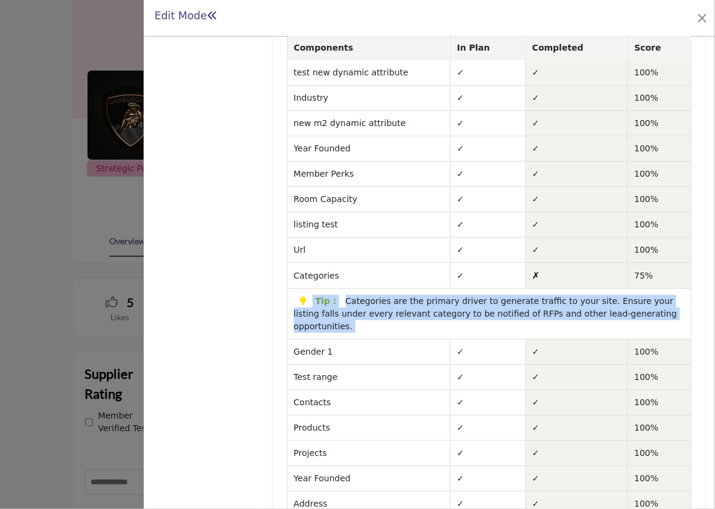
click at [380, 296] on p "Categories are the primary driver to generate traffic to your site. Ensure your…" at bounding box center [485, 313] width 383 height 35
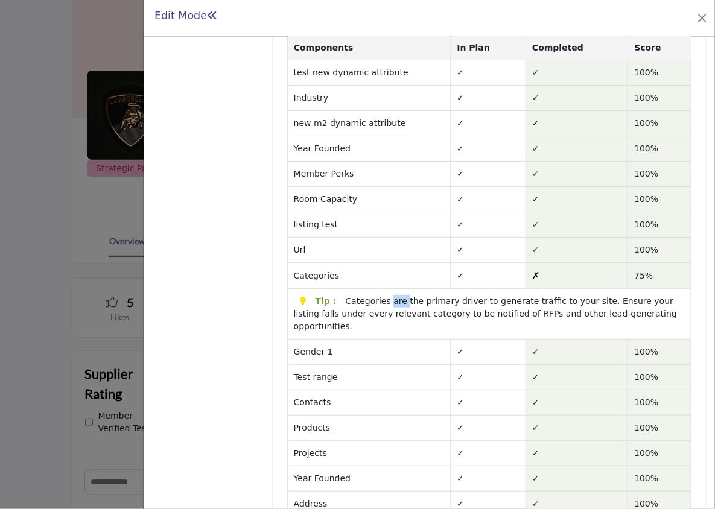
click at [380, 296] on p "Categories are the primary driver to generate traffic to your site. Ensure your…" at bounding box center [485, 313] width 383 height 35
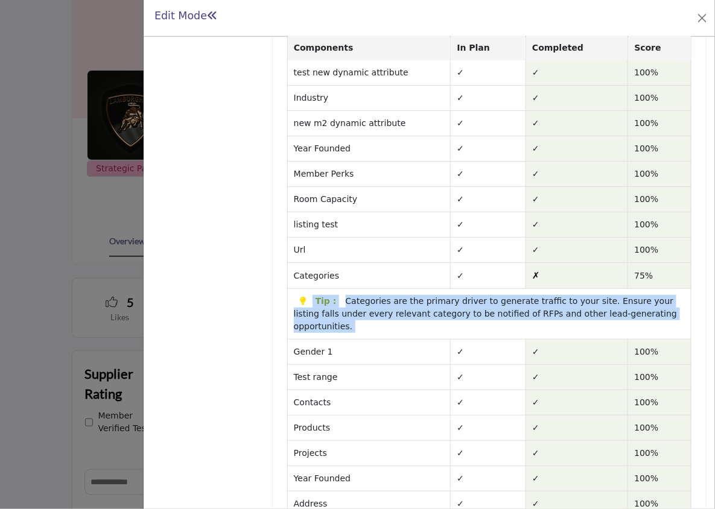
click at [380, 296] on p "Categories are the primary driver to generate traffic to your site. Ensure your…" at bounding box center [485, 313] width 383 height 35
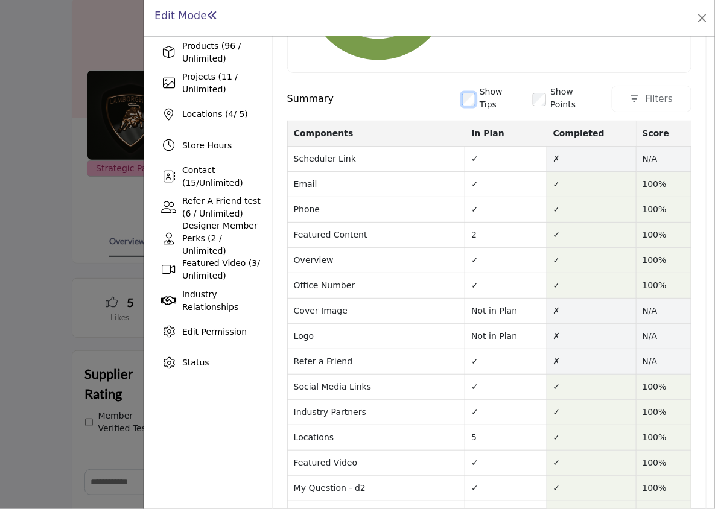
scroll to position [0, 0]
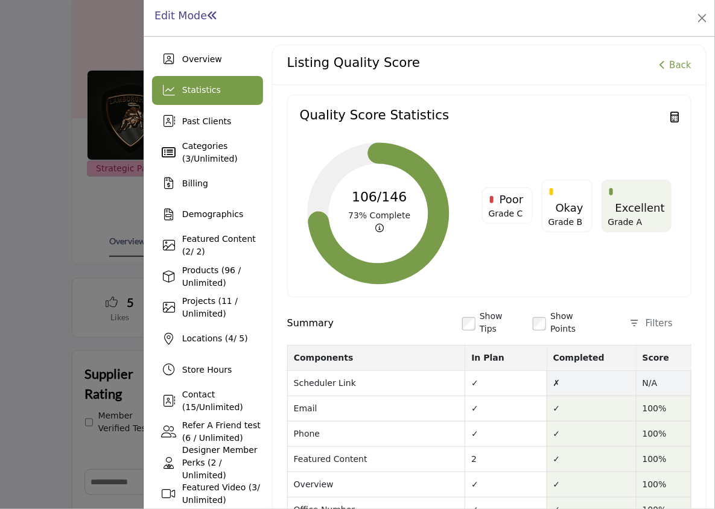
click at [646, 322] on div "Filters" at bounding box center [659, 324] width 27 height 14
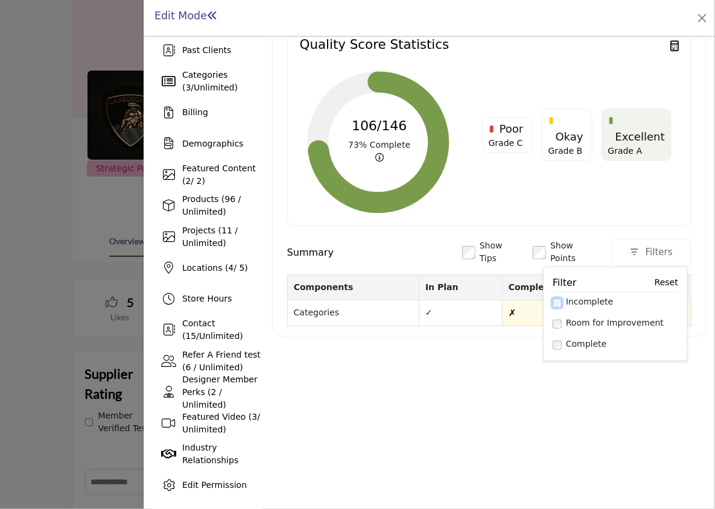
scroll to position [72, 0]
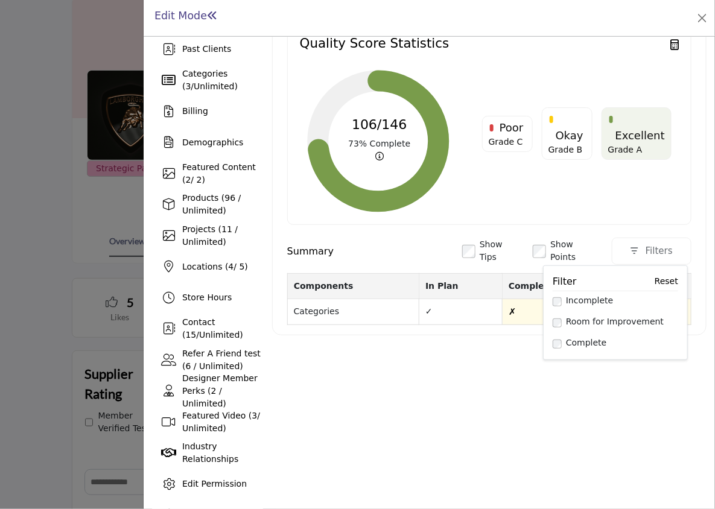
click at [476, 400] on div "Listing Statistics *This is currently visible to client admins only Quality Sco…" at bounding box center [489, 252] width 435 height 558
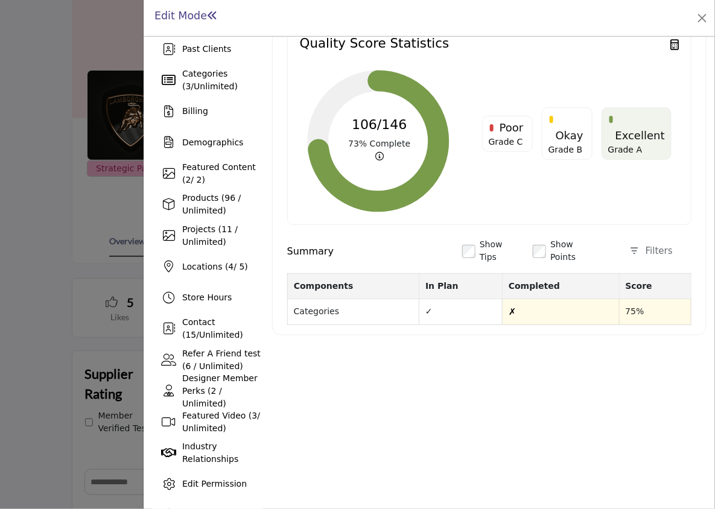
click at [631, 247] on icon "button" at bounding box center [634, 251] width 7 height 8
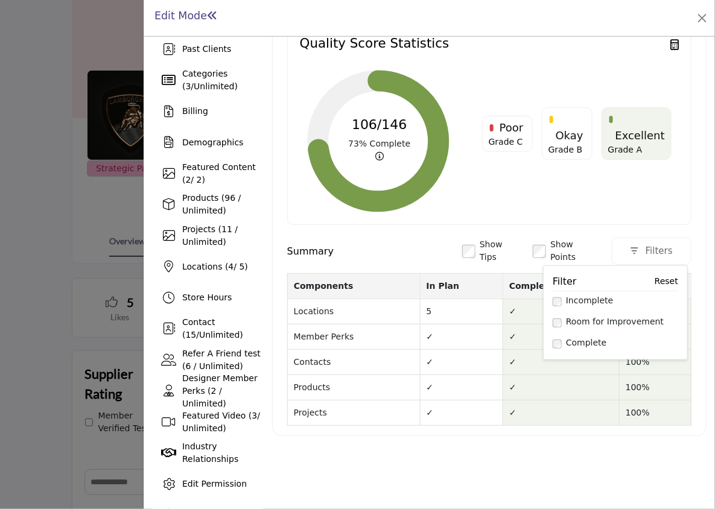
click at [655, 278] on link "Reset" at bounding box center [667, 281] width 24 height 13
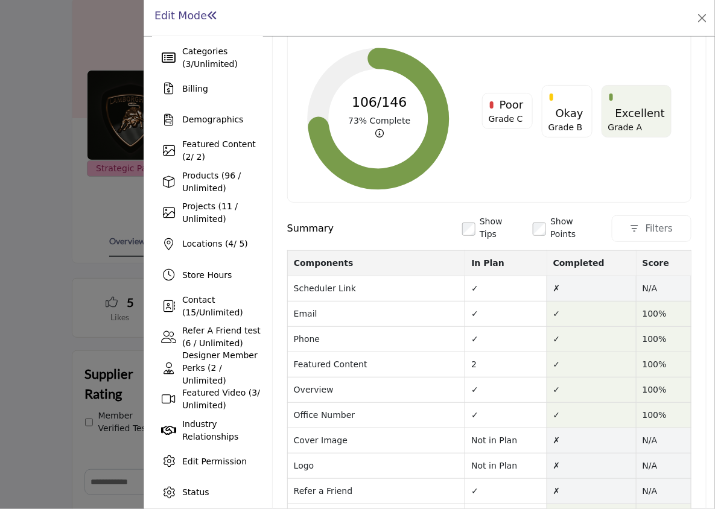
scroll to position [0, 0]
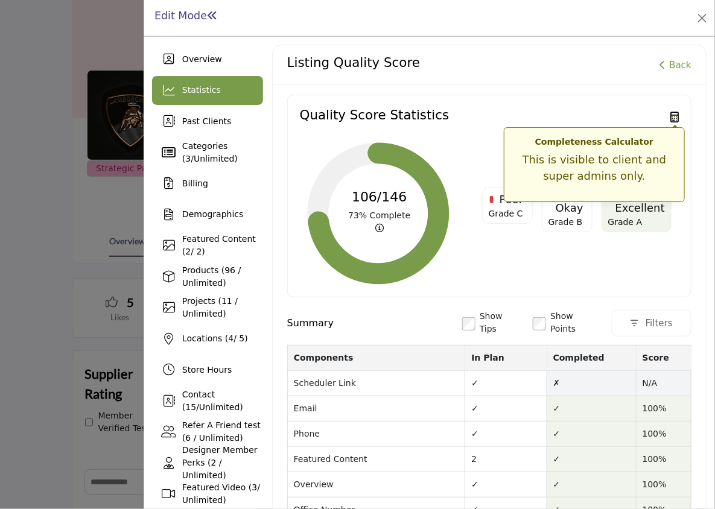
click at [669, 127] on span "Completeness Calculator This is visible to client and super admins only." at bounding box center [594, 164] width 181 height 75
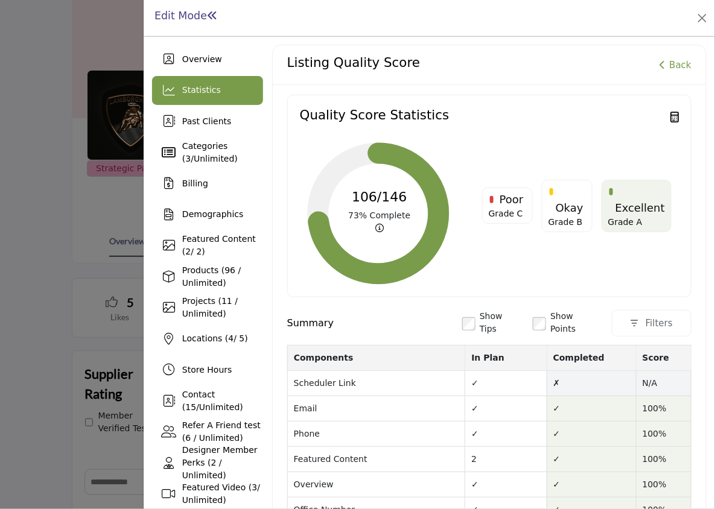
click at [476, 21] on div "Edit Mode You are now opted into the directory. Your listing is now Active." at bounding box center [429, 17] width 555 height 19
click at [196, 131] on div "Past Clients" at bounding box center [207, 121] width 111 height 29
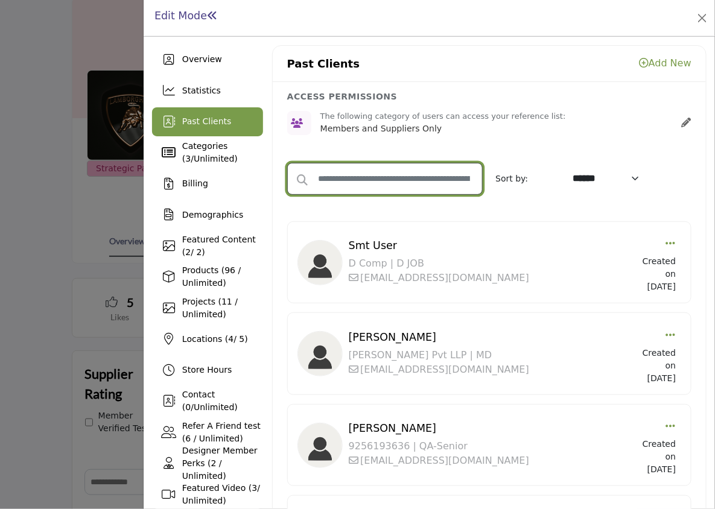
click at [415, 193] on input "text" at bounding box center [385, 179] width 196 height 32
click at [389, 143] on div "ACCESS PERMISSIONS The following category of users can access your reference li…" at bounding box center [489, 113] width 433 height 63
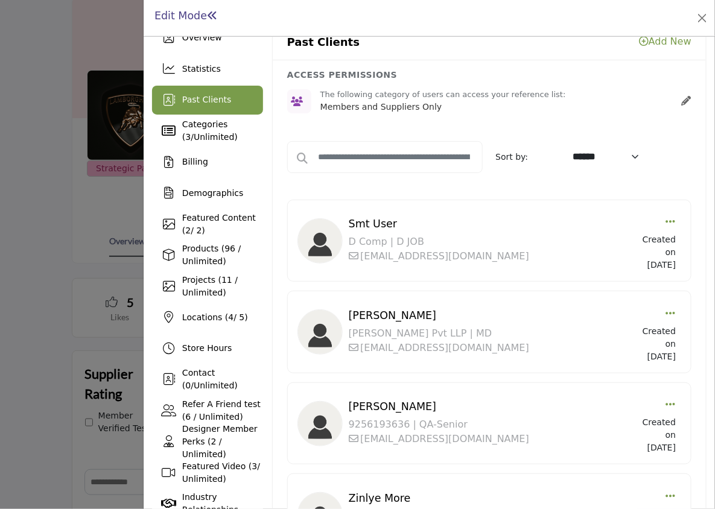
scroll to position [23, 0]
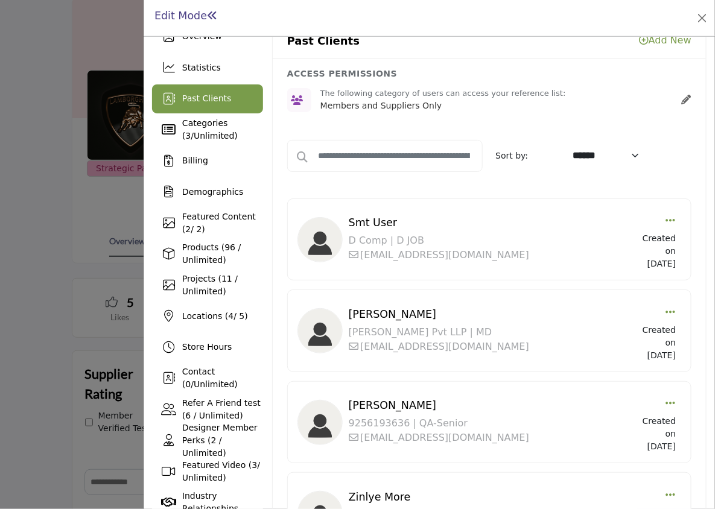
click at [598, 153] on select "****** ****** ****** *********" at bounding box center [608, 155] width 78 height 21
click at [615, 159] on select "****** ****** ****** *********" at bounding box center [608, 155] width 78 height 21
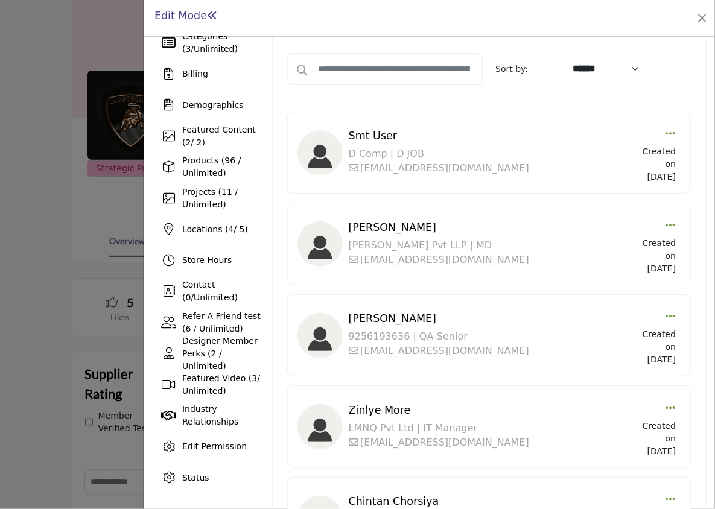
scroll to position [105, 0]
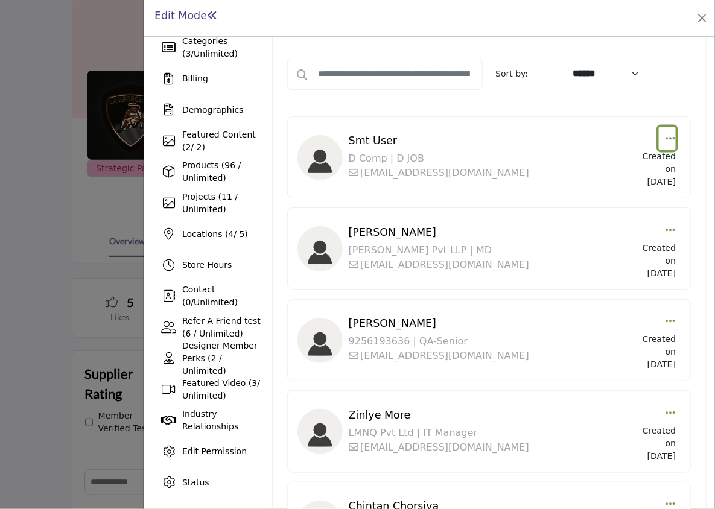
click at [666, 136] on icon "button" at bounding box center [671, 138] width 10 height 11
click at [659, 137] on button "button" at bounding box center [668, 139] width 18 height 24
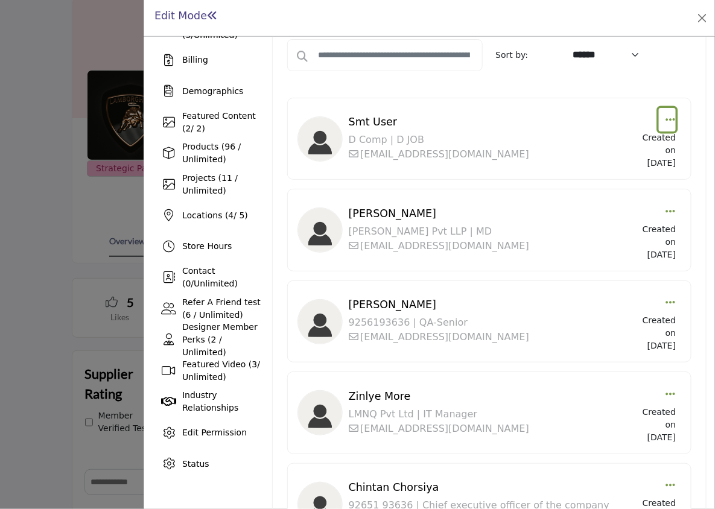
scroll to position [273, 0]
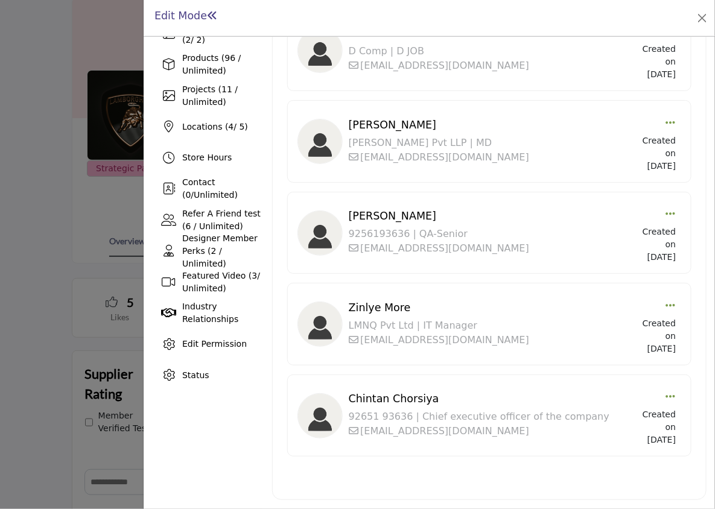
click at [622, 119] on div "[PERSON_NAME] [PERSON_NAME] Pvt LLP | MD [EMAIL_ADDRESS][DOMAIN_NAME]" at bounding box center [493, 142] width 288 height 46
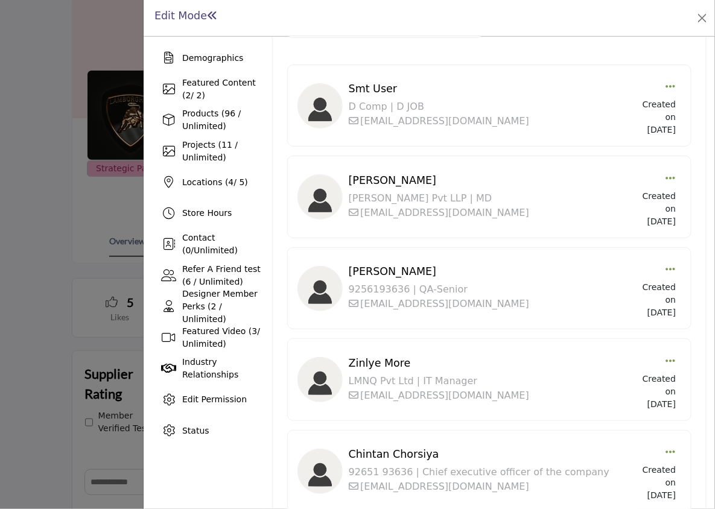
scroll to position [0, 0]
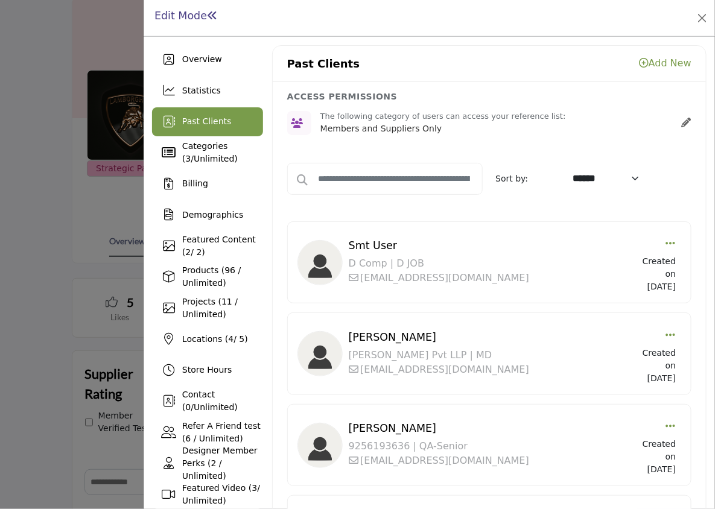
click at [622, 116] on p "The following category of users can access your reference list:" at bounding box center [496, 116] width 351 height 12
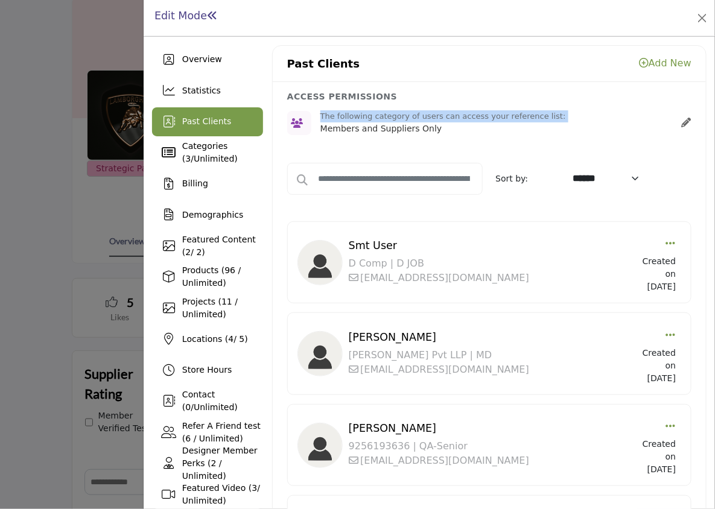
click at [622, 116] on p "The following category of users can access your reference list:" at bounding box center [496, 116] width 351 height 12
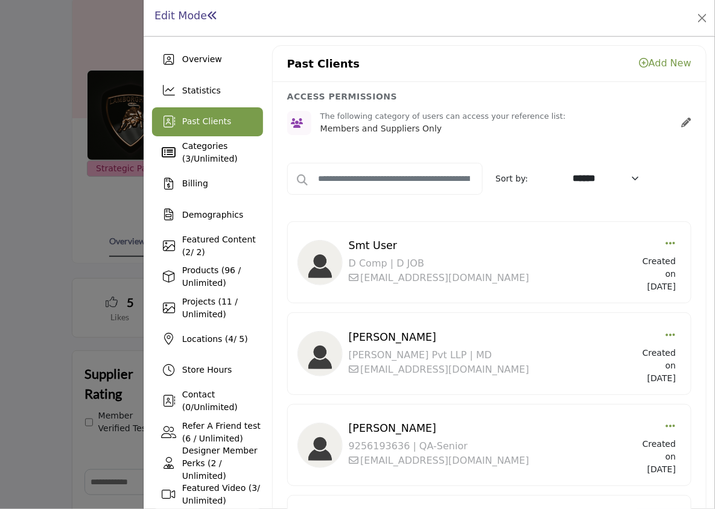
click at [622, 116] on p "The following category of users can access your reference list:" at bounding box center [496, 116] width 351 height 12
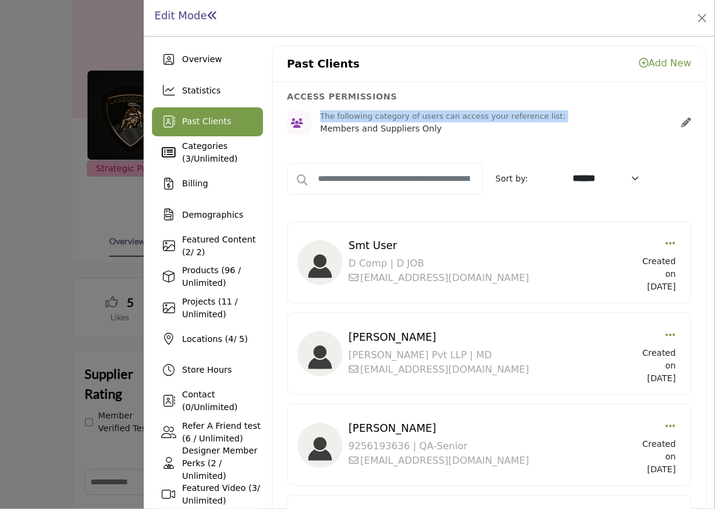
click at [622, 116] on p "The following category of users can access your reference list:" at bounding box center [496, 116] width 351 height 12
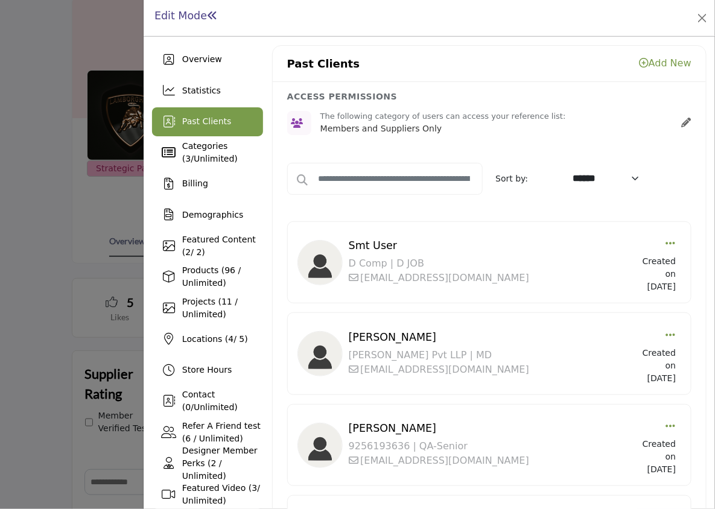
click at [622, 116] on p "The following category of users can access your reference list:" at bounding box center [496, 116] width 351 height 12
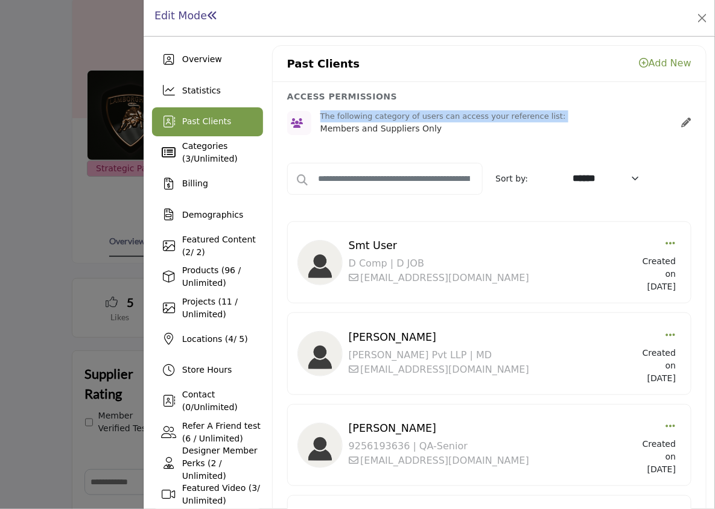
click at [622, 116] on p "The following category of users can access your reference list:" at bounding box center [496, 116] width 351 height 12
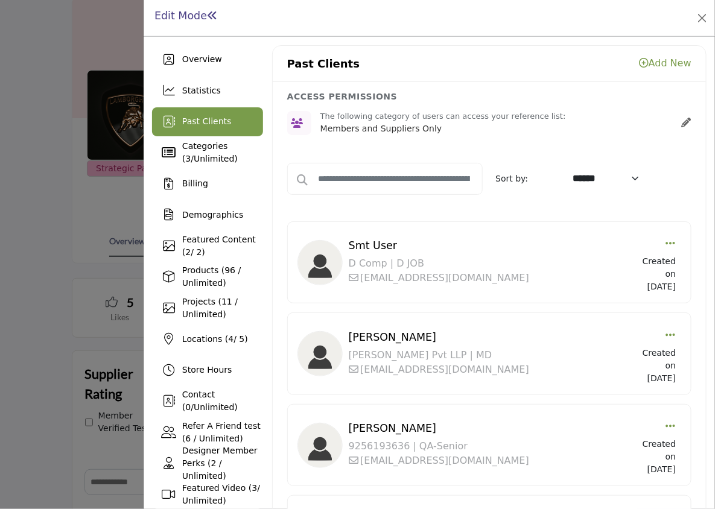
click at [445, 133] on div "The following category of users can access your reference list: Members and Sup…" at bounding box center [496, 122] width 351 height 25
drag, startPoint x: 445, startPoint y: 133, endPoint x: 283, endPoint y: 89, distance: 168.4
click at [283, 89] on div "ACCESS PERMISSIONS The following category of users can access your reference li…" at bounding box center [489, 113] width 433 height 63
click at [287, 93] on h6 "ACCESS PERMISSIONS" at bounding box center [489, 97] width 404 height 10
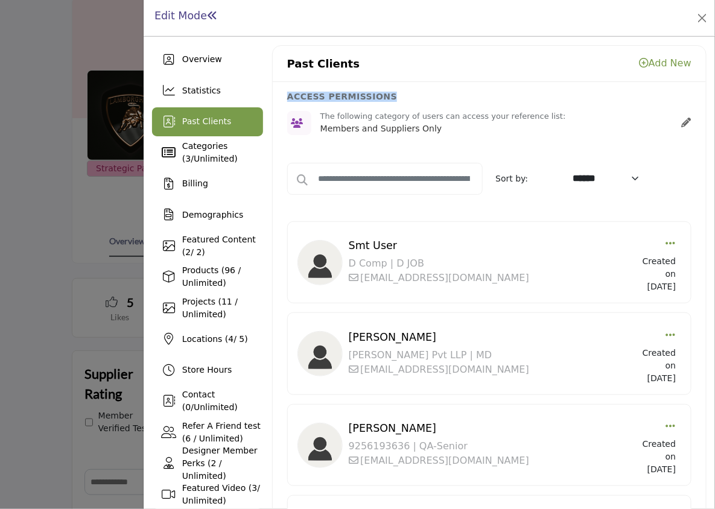
click at [287, 93] on h6 "ACCESS PERMISSIONS" at bounding box center [489, 97] width 404 height 10
click at [287, 65] on p "Past Clients" at bounding box center [323, 64] width 72 height 16
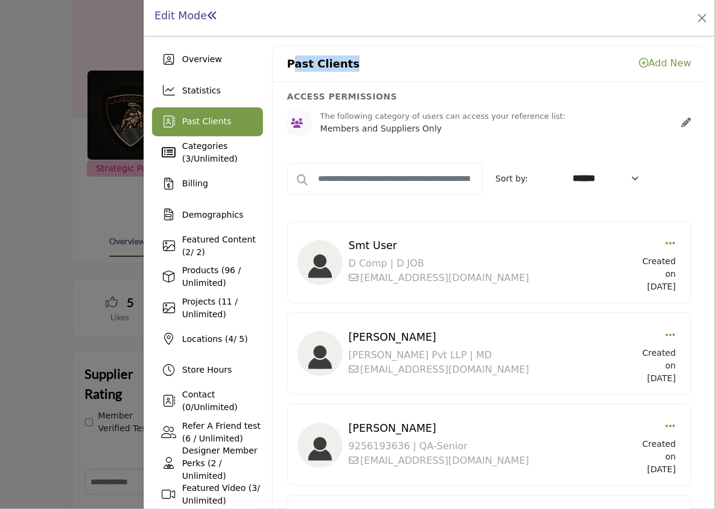
click at [287, 65] on p "Past Clients" at bounding box center [323, 64] width 72 height 16
click at [289, 89] on div "ACCESS PERMISSIONS The following category of users can access your reference li…" at bounding box center [489, 113] width 433 height 63
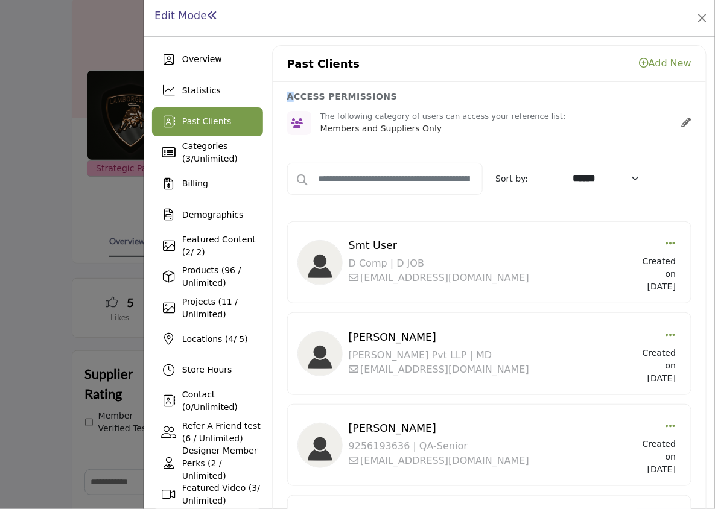
click at [289, 92] on h6 "ACCESS PERMISSIONS" at bounding box center [489, 97] width 404 height 10
click at [287, 59] on p "Past Clients" at bounding box center [323, 64] width 72 height 16
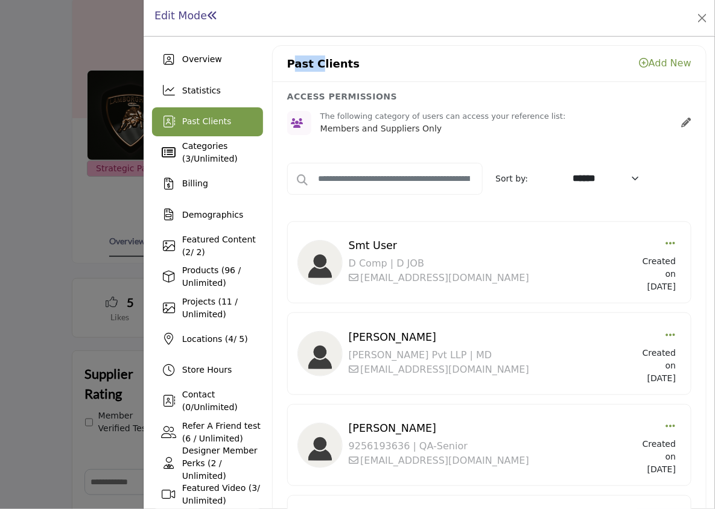
click at [287, 59] on p "Past Clients" at bounding box center [323, 64] width 72 height 16
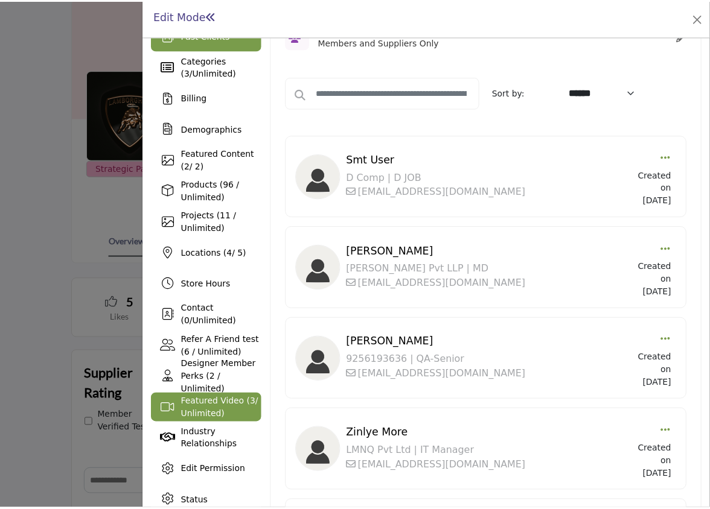
scroll to position [273, 0]
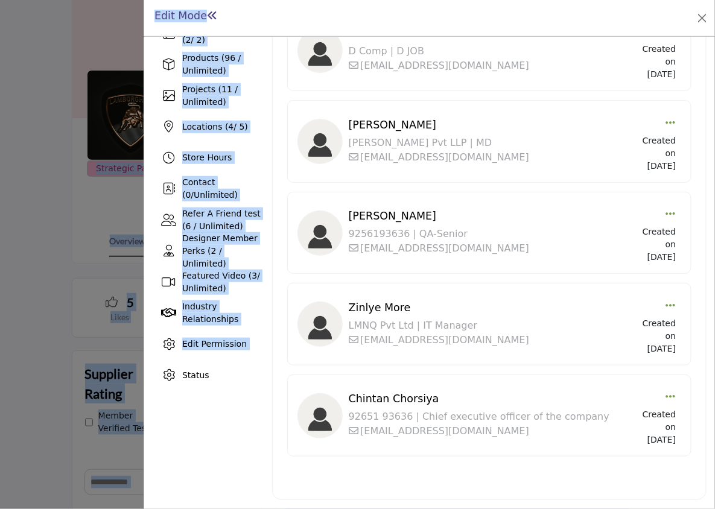
drag, startPoint x: 199, startPoint y: 404, endPoint x: 225, endPoint y: -36, distance: 441.4
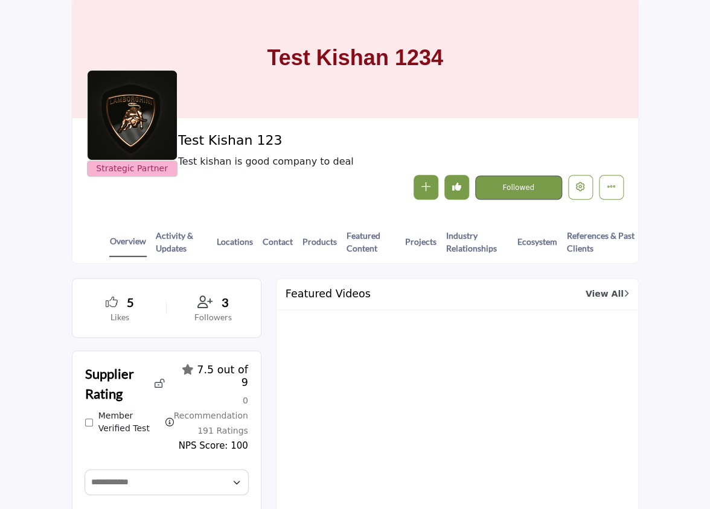
click at [694, 158] on section "Home Designers & Firms Test Kishan 123 Test [GEOGRAPHIC_DATA] 1234 Strategic Pa…" at bounding box center [355, 114] width 710 height 299
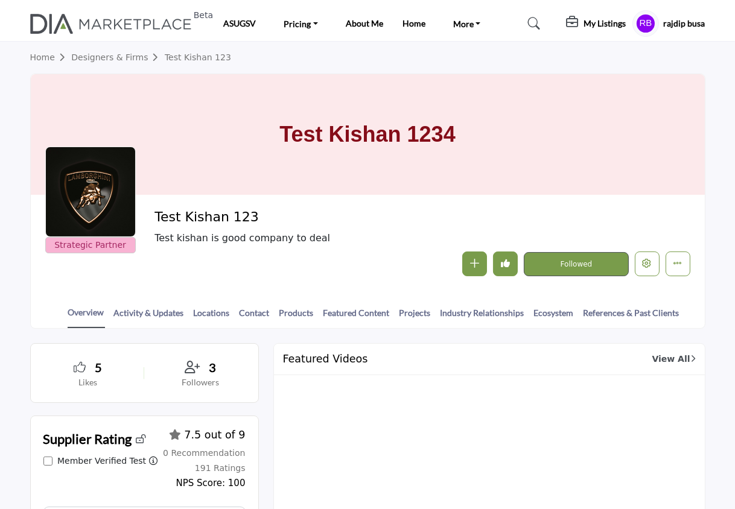
drag, startPoint x: 691, startPoint y: 93, endPoint x: 283, endPoint y: 146, distance: 410.9
click at [283, 146] on div "Test Kishan 1234" at bounding box center [368, 134] width 674 height 121
click at [343, 92] on h1 "Test Kishan 1234" at bounding box center [367, 134] width 176 height 121
click at [360, 129] on h1 "Test Kishan 1234" at bounding box center [367, 134] width 176 height 121
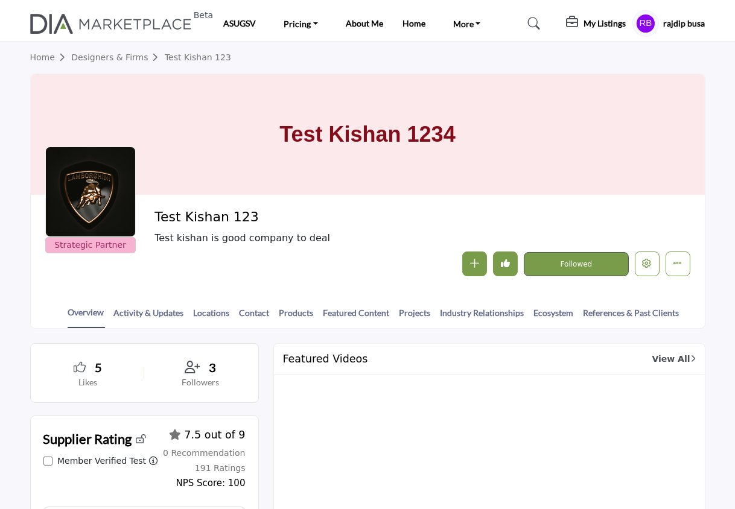
click at [360, 129] on h1 "Test Kishan 1234" at bounding box center [367, 134] width 176 height 121
click at [357, 98] on h1 "Test Kishan 1234" at bounding box center [367, 134] width 176 height 121
click at [365, 124] on h1 "Test Kishan 1234" at bounding box center [367, 134] width 176 height 121
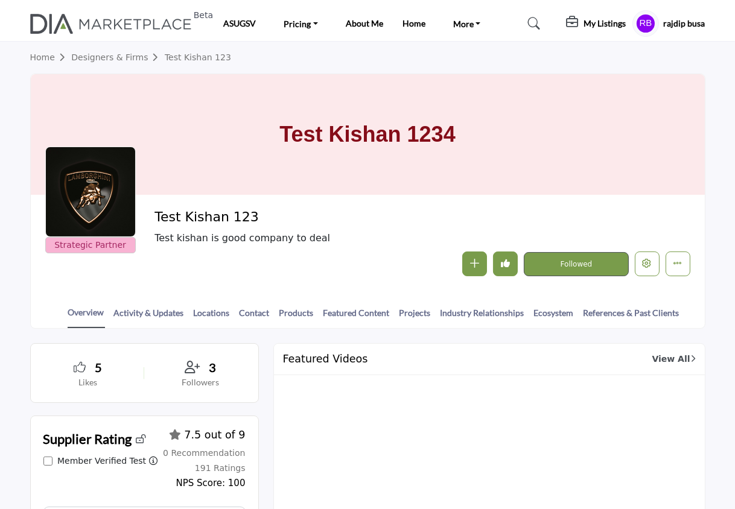
click at [365, 124] on h1 "Test Kishan 1234" at bounding box center [367, 134] width 176 height 121
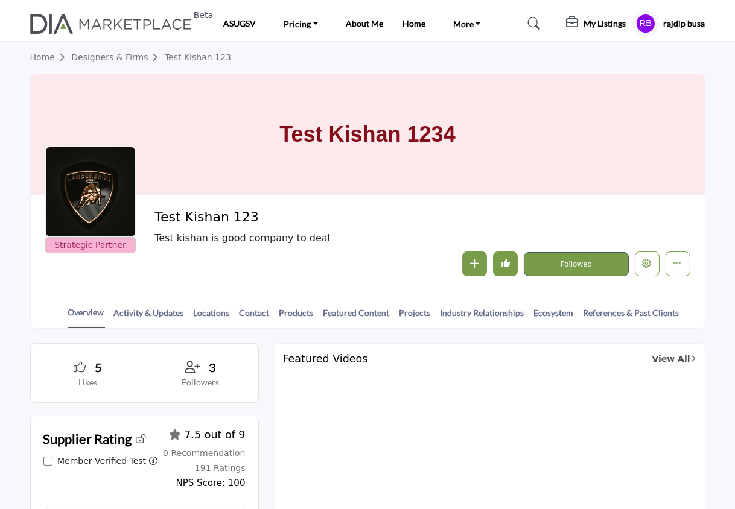
click at [353, 90] on h1 "Test Kishan 1234" at bounding box center [367, 134] width 176 height 121
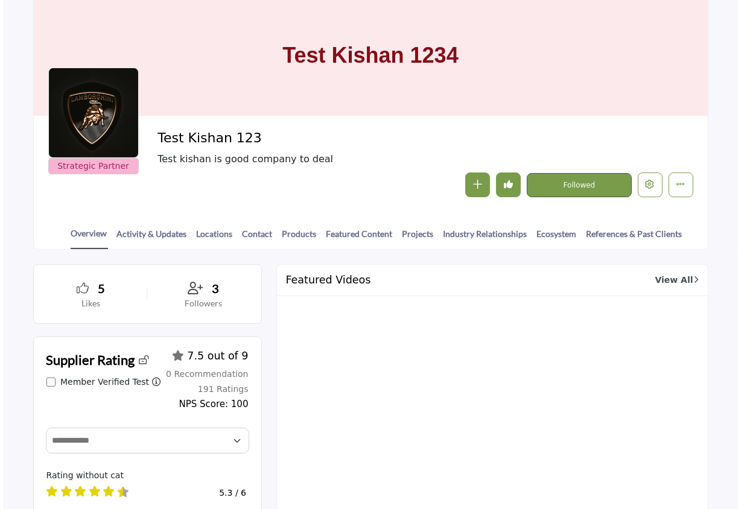
scroll to position [81, 0]
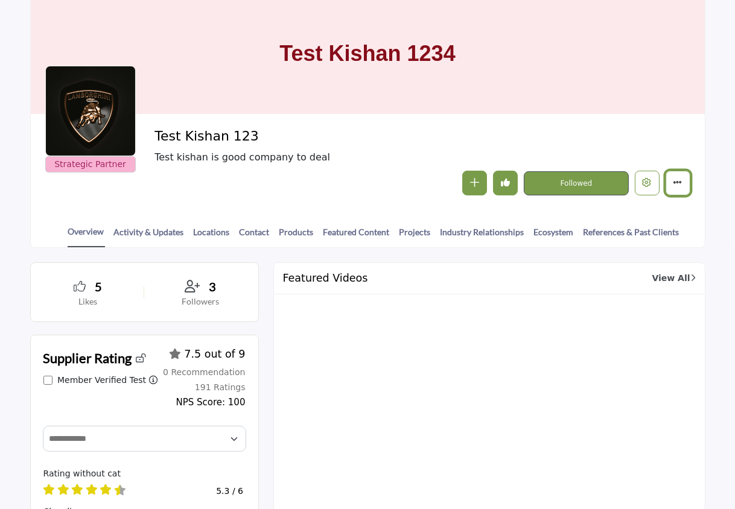
click at [683, 180] on button "Featured" at bounding box center [678, 183] width 25 height 25
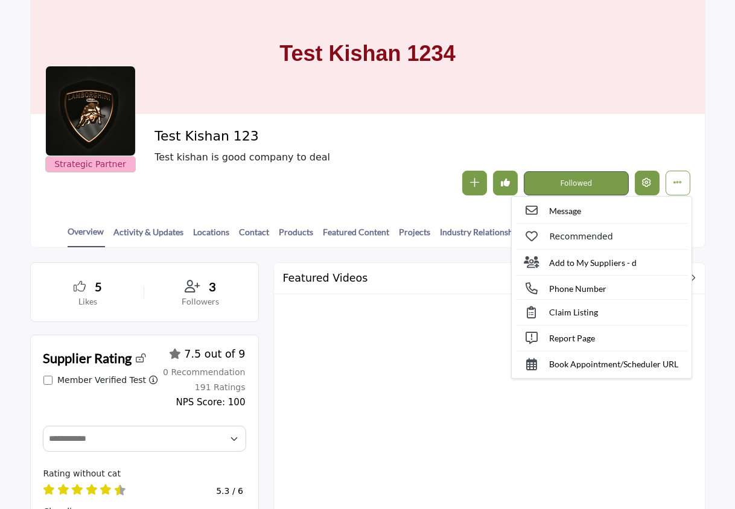
click at [649, 182] on icon "Edit company" at bounding box center [647, 182] width 9 height 9
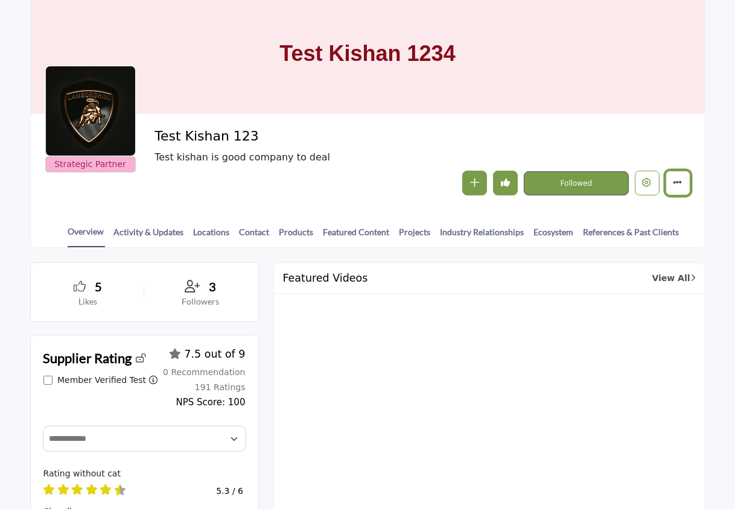
click at [678, 180] on icon "More details" at bounding box center [678, 182] width 9 height 9
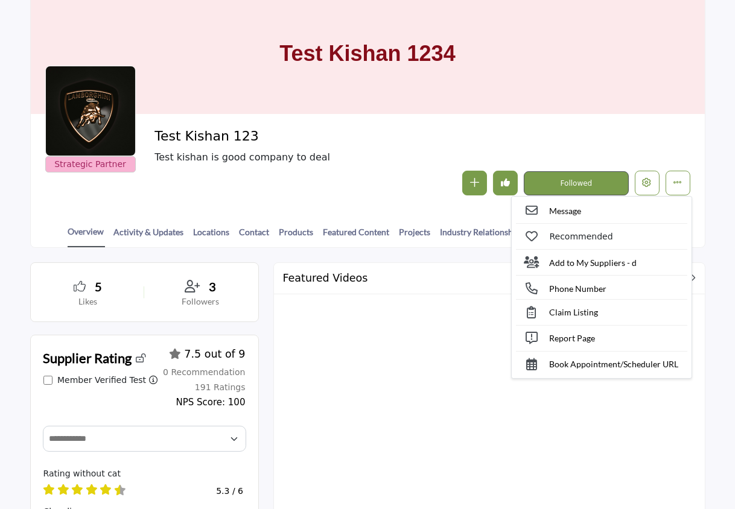
drag, startPoint x: 701, startPoint y: 182, endPoint x: 695, endPoint y: 184, distance: 6.5
click at [701, 184] on div "Strategic Partner Strategic Partner Test Kishan 123 Test kishan is good company…" at bounding box center [368, 162] width 674 height 96
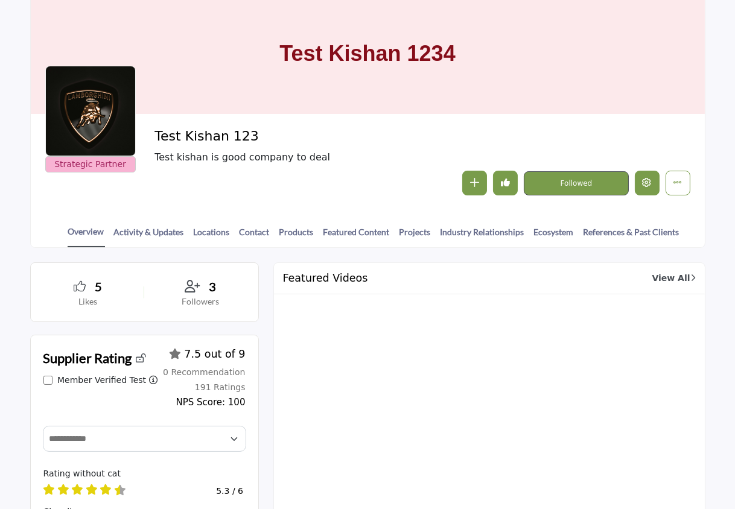
click at [649, 180] on icon "Edit company" at bounding box center [647, 182] width 9 height 9
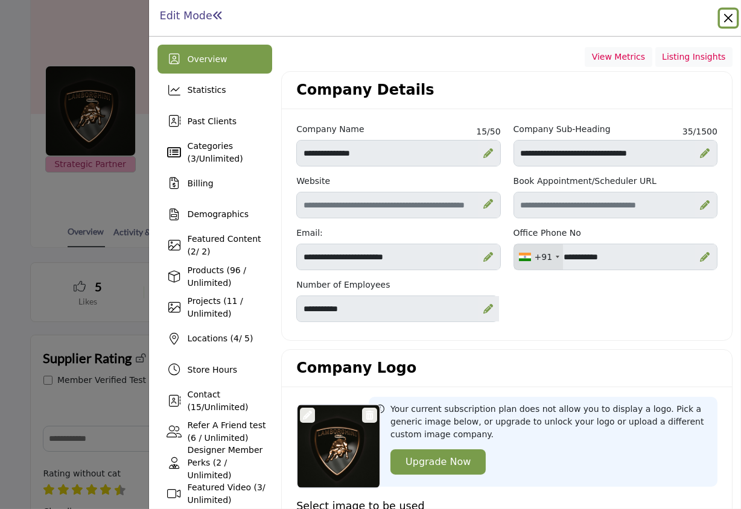
click at [709, 24] on button "Close" at bounding box center [728, 18] width 17 height 17
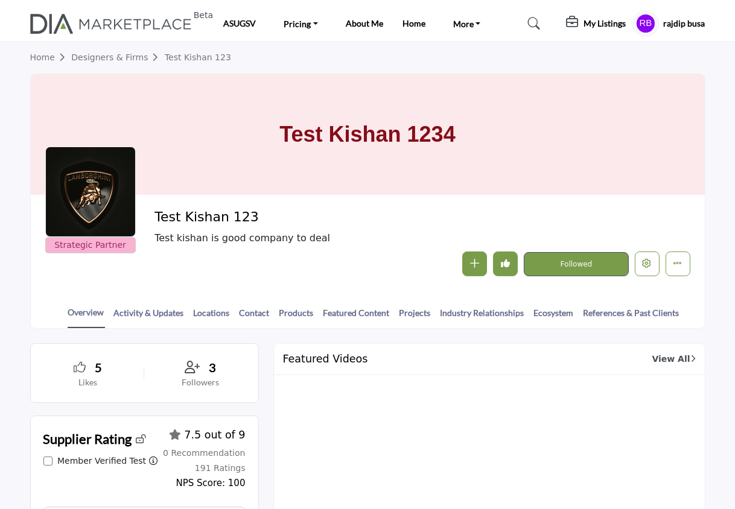
click at [604, 115] on div "Test Kishan 1234" at bounding box center [368, 134] width 674 height 121
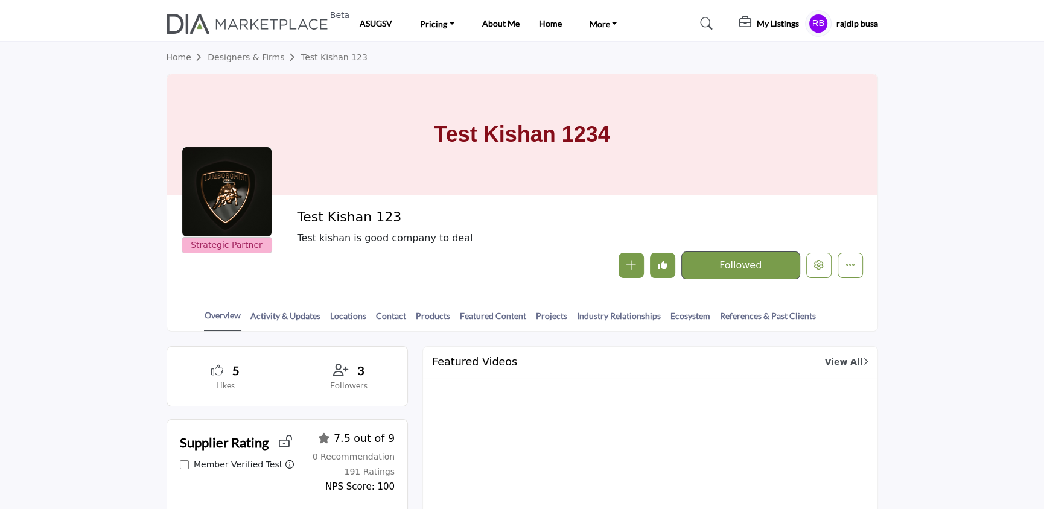
drag, startPoint x: 672, startPoint y: 133, endPoint x: 424, endPoint y: 130, distance: 248.1
click at [424, 130] on div "Test Kishan 1234" at bounding box center [522, 134] width 710 height 121
click at [503, 115] on h1 "Test Kishan 1234" at bounding box center [522, 134] width 176 height 121
drag, startPoint x: 536, startPoint y: 128, endPoint x: 568, endPoint y: 224, distance: 101.2
click at [568, 224] on div "Test Kishan 1234 Strategic Partner Strategic Partner Test Kishan 123" at bounding box center [523, 203] width 712 height 258
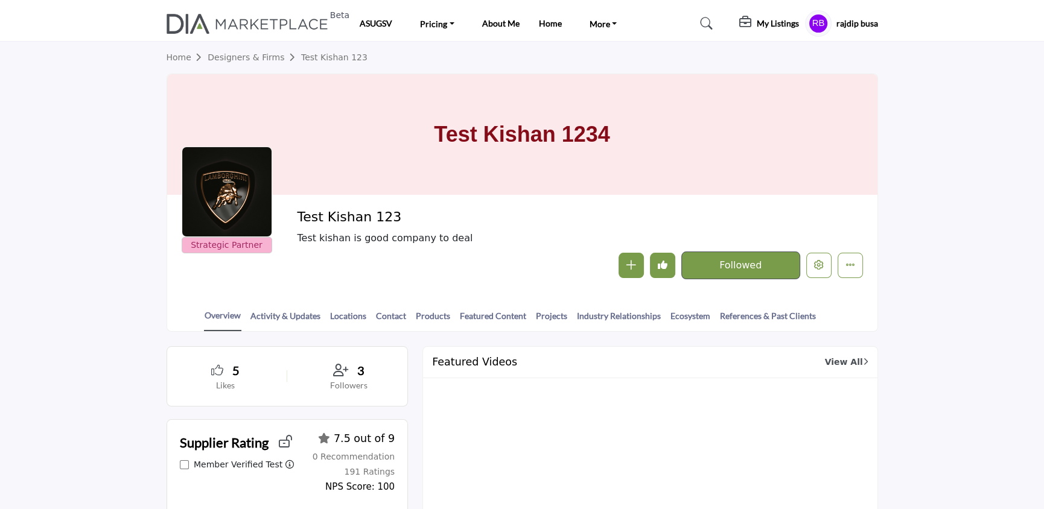
click at [540, 112] on h1 "Test Kishan 1234" at bounding box center [522, 134] width 176 height 121
drag, startPoint x: 628, startPoint y: 140, endPoint x: 709, endPoint y: 148, distance: 81.9
click at [709, 148] on div "Test Kishan 1234" at bounding box center [522, 134] width 710 height 121
click at [413, 114] on div "Test Kishan 1234" at bounding box center [522, 134] width 710 height 121
click at [709, 108] on div "Test Kishan 1234" at bounding box center [522, 134] width 710 height 121
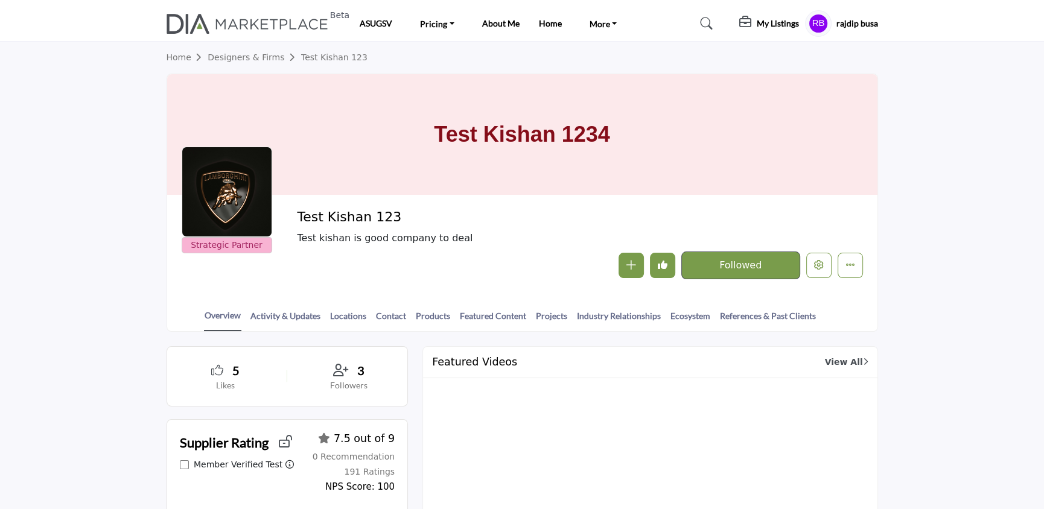
click at [709, 175] on div "Test Kishan 1234" at bounding box center [522, 134] width 710 height 121
click at [709, 120] on div "Test Kishan 1234" at bounding box center [522, 134] width 710 height 121
